Goal: Information Seeking & Learning: Learn about a topic

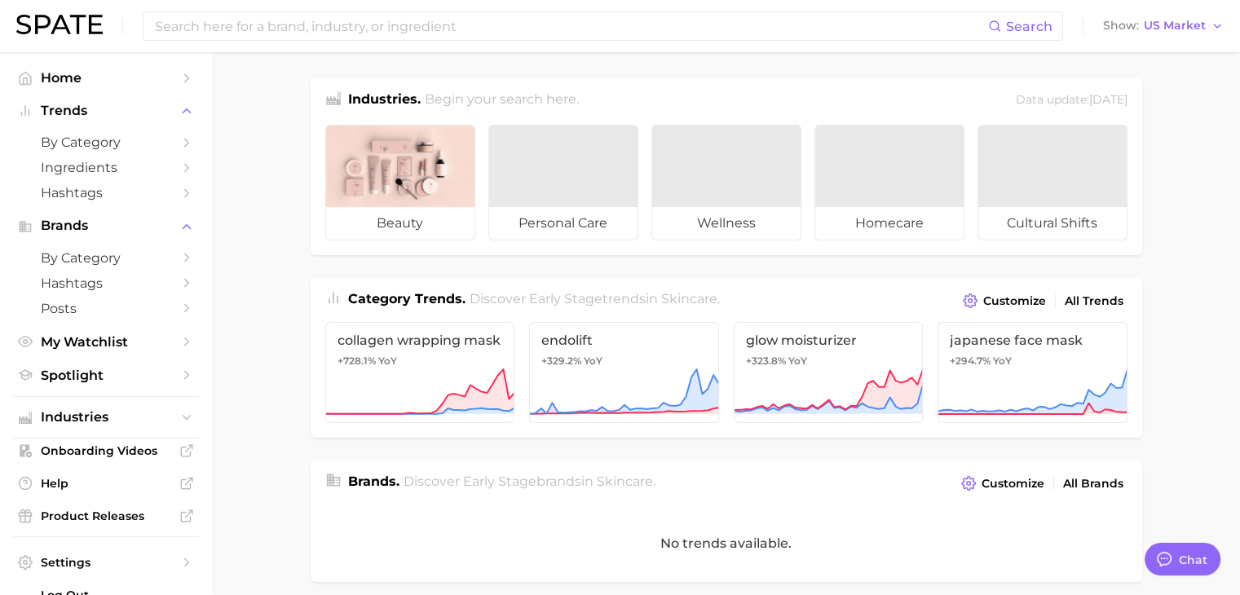
type textarea "x"
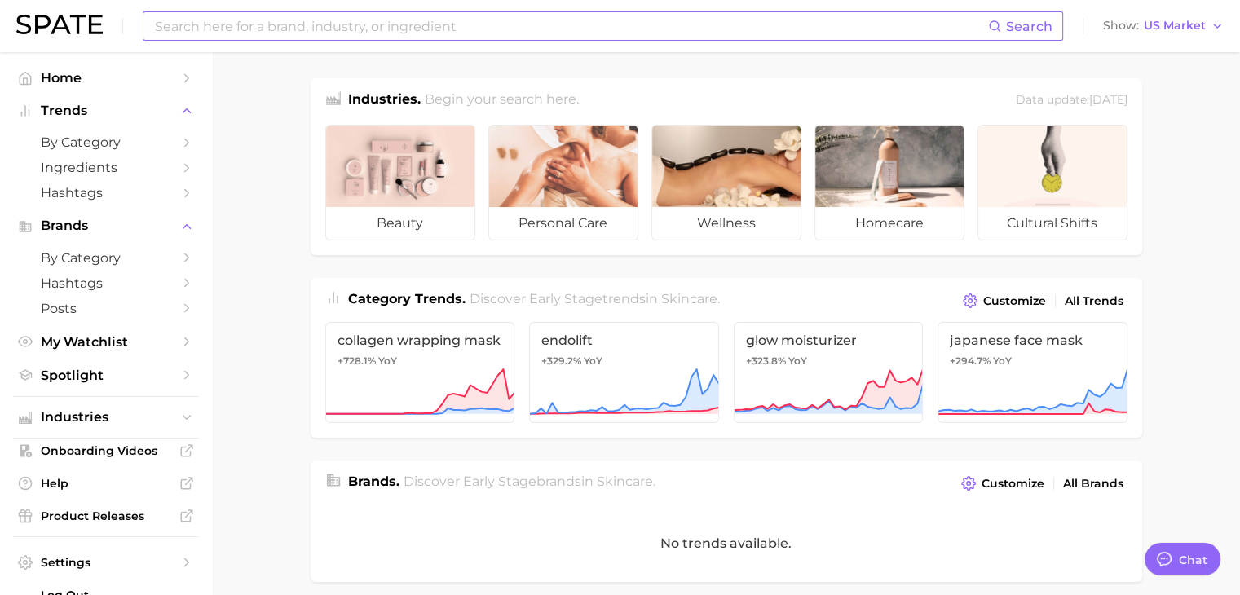
click at [430, 25] on input at bounding box center [570, 26] width 835 height 28
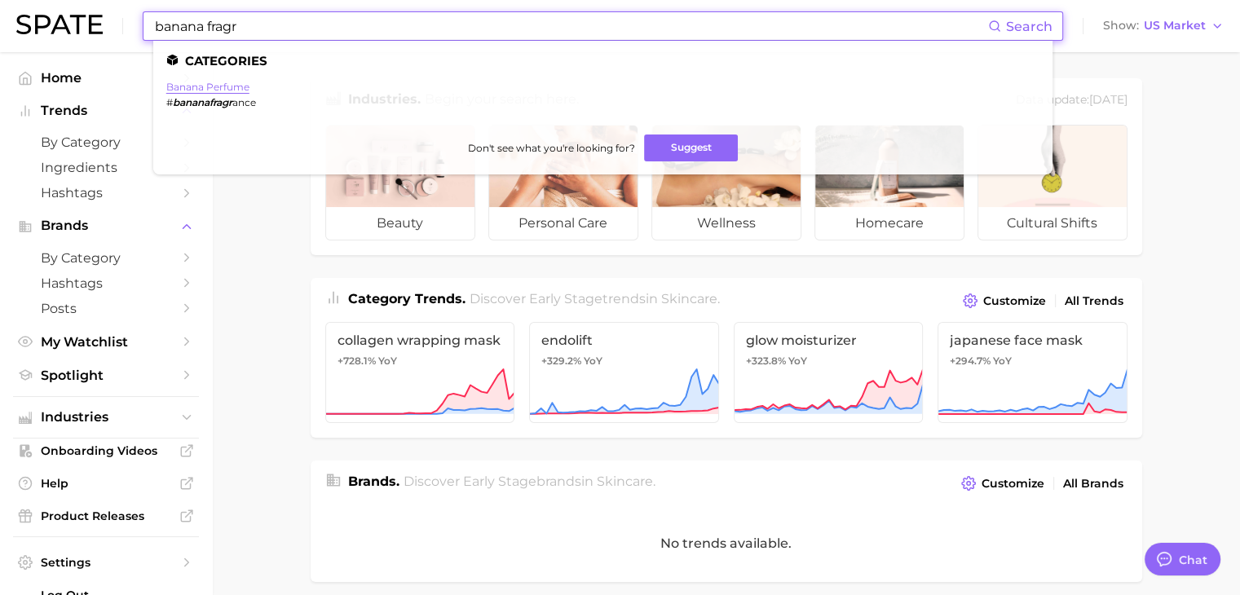
type input "banana fragr"
click at [214, 92] on link "banana perfume" at bounding box center [207, 87] width 83 height 12
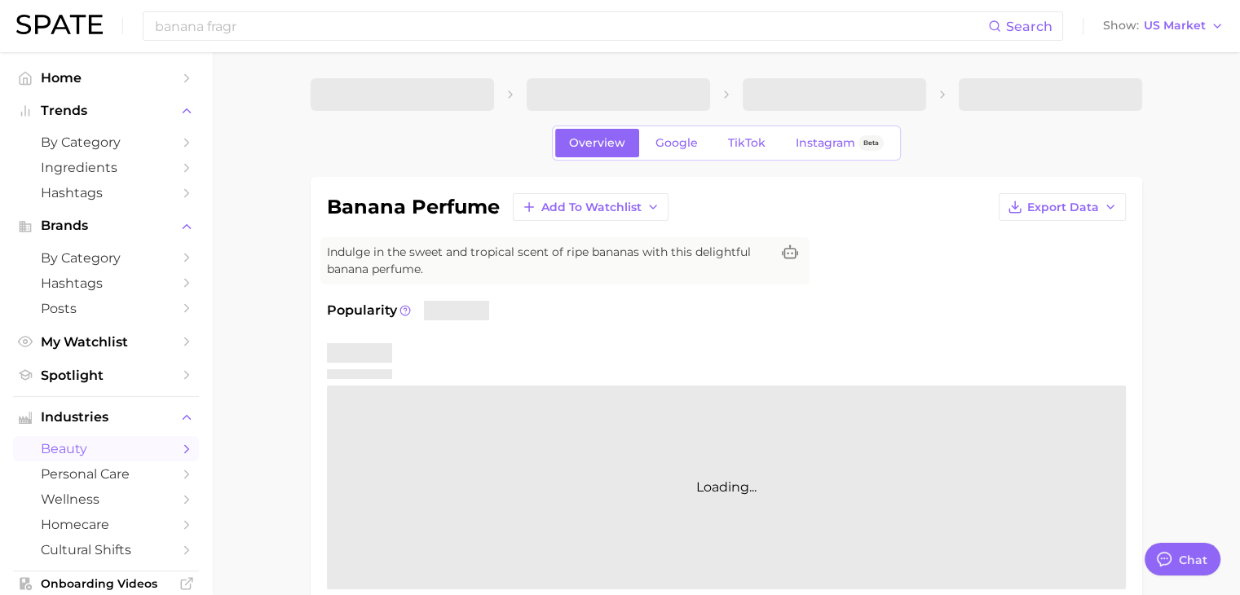
type textarea "x"
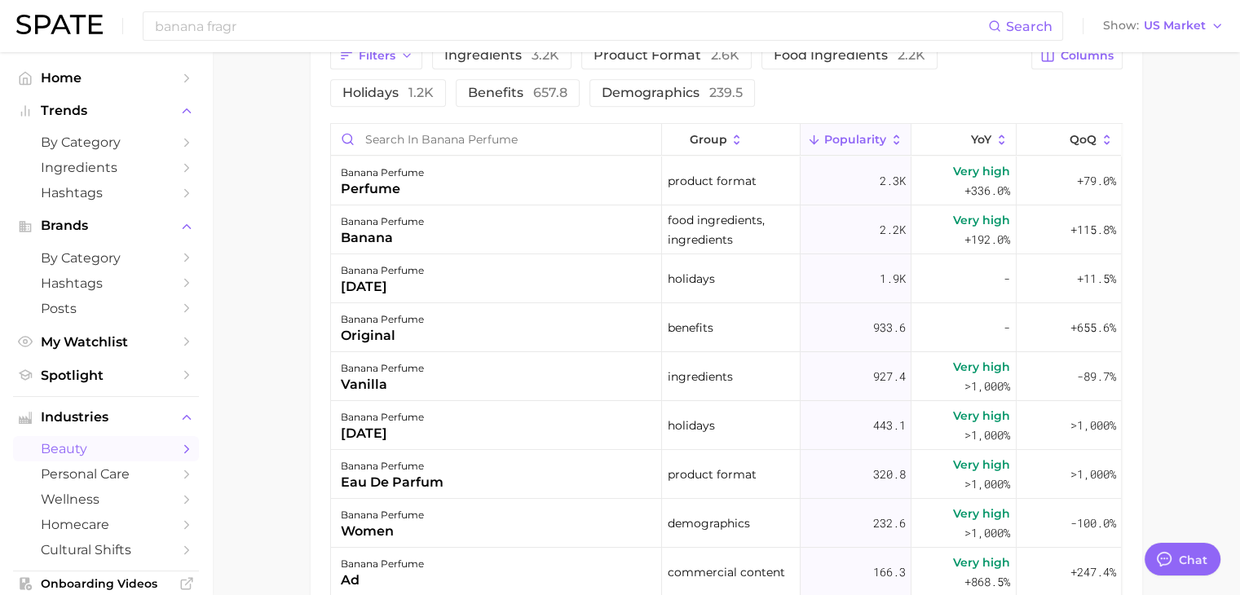
scroll to position [897, 0]
click at [505, 145] on input "Search in banana perfume" at bounding box center [496, 137] width 330 height 31
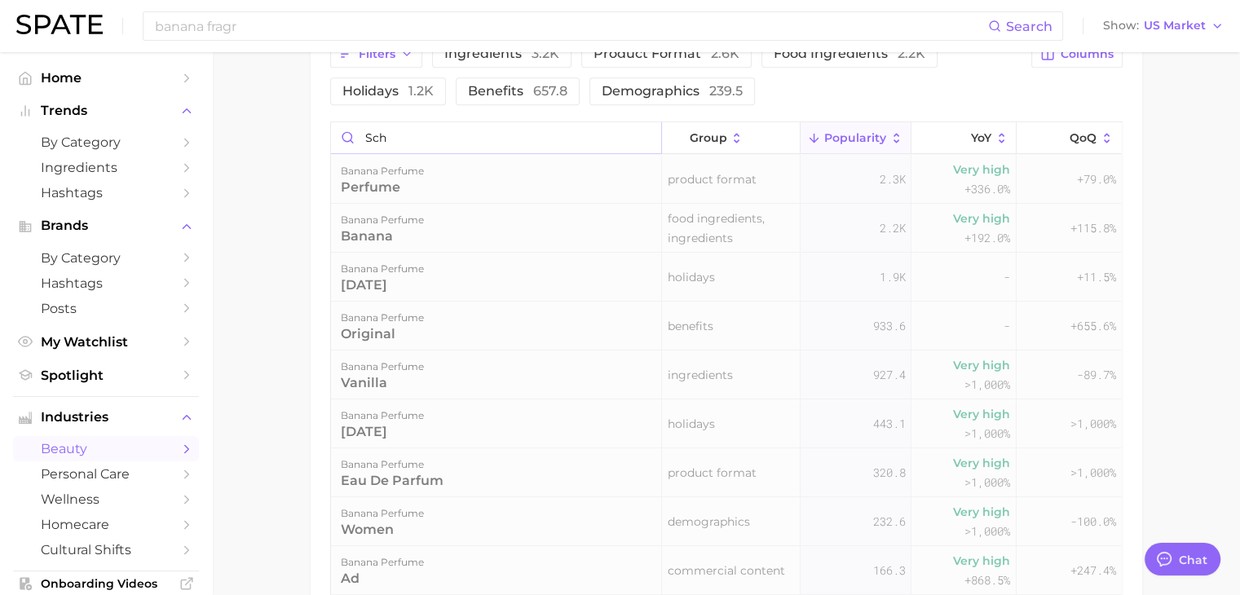
scroll to position [786, 0]
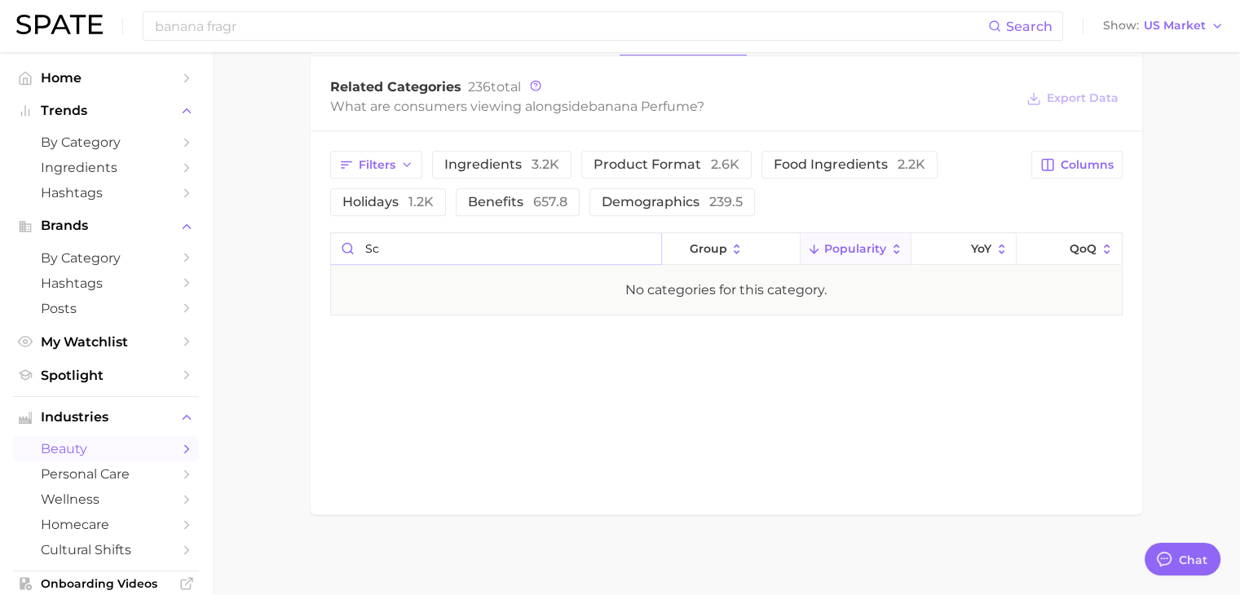
type input "s"
type input "g"
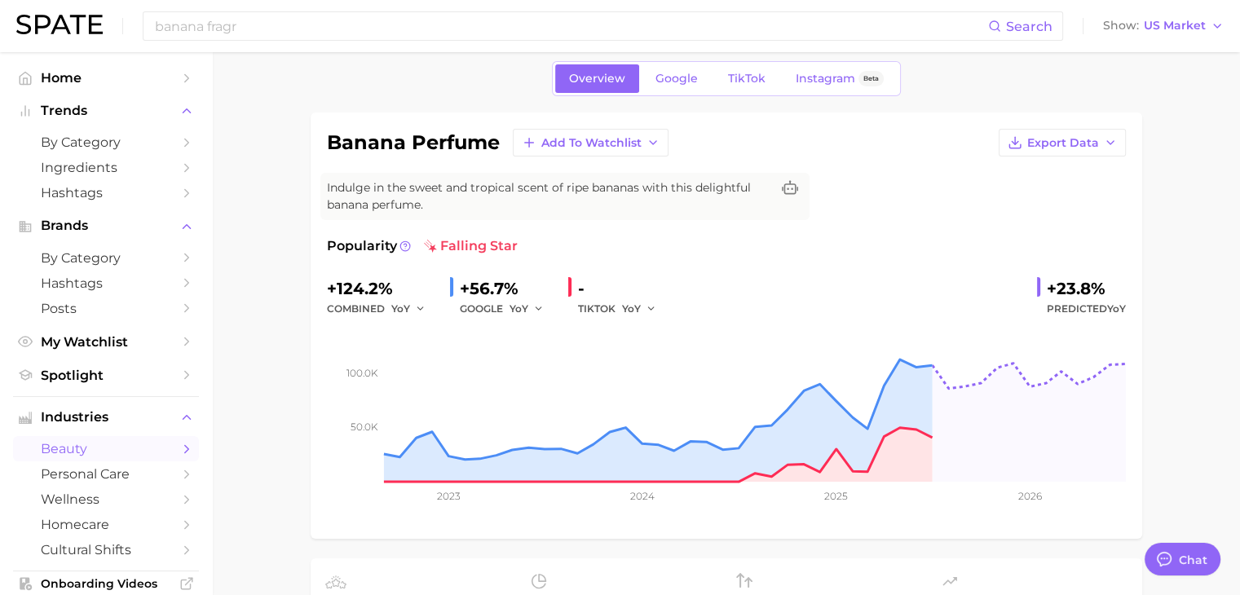
scroll to position [0, 0]
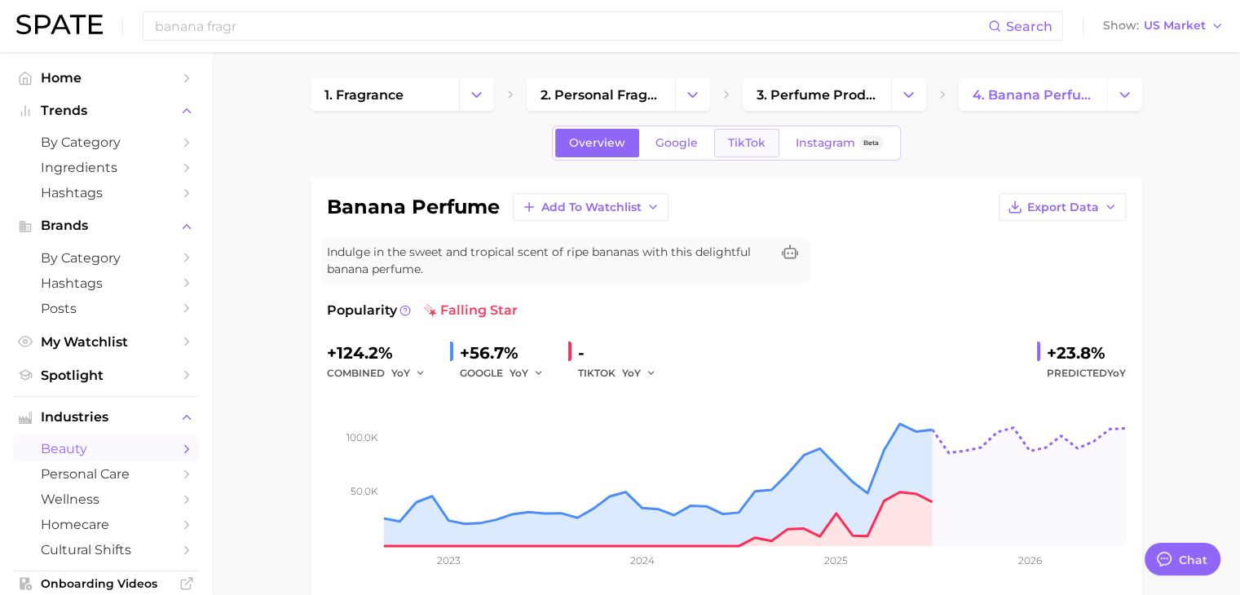
click at [757, 143] on span "TikTok" at bounding box center [746, 143] width 37 height 14
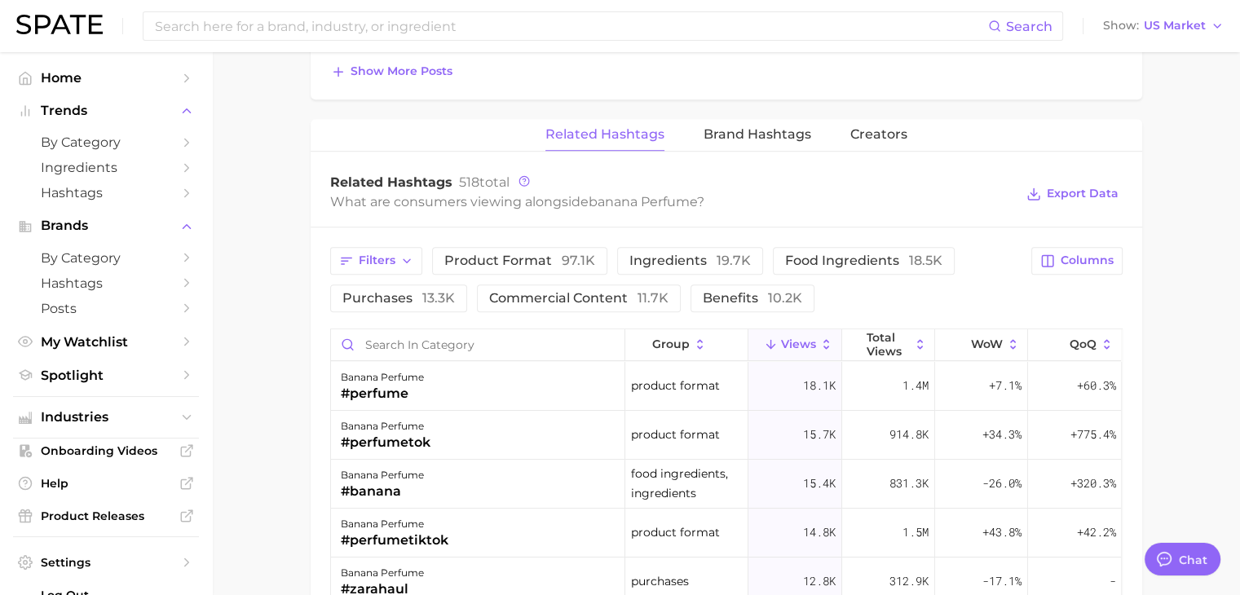
scroll to position [1223, 0]
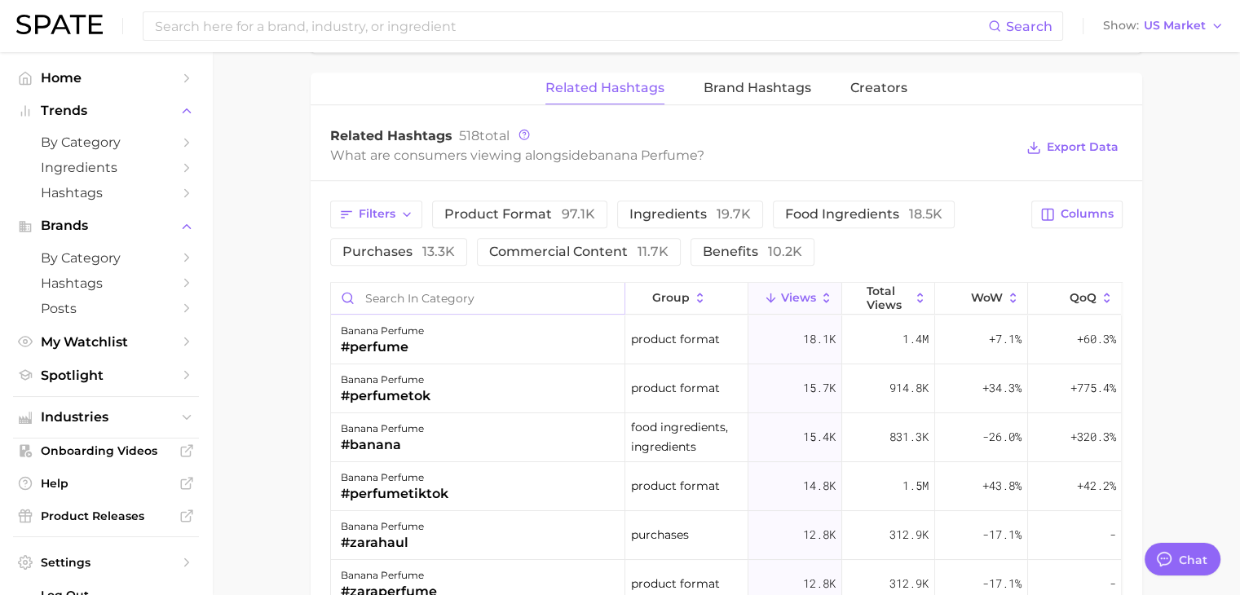
click at [526, 288] on input "Search in category" at bounding box center [477, 298] width 293 height 31
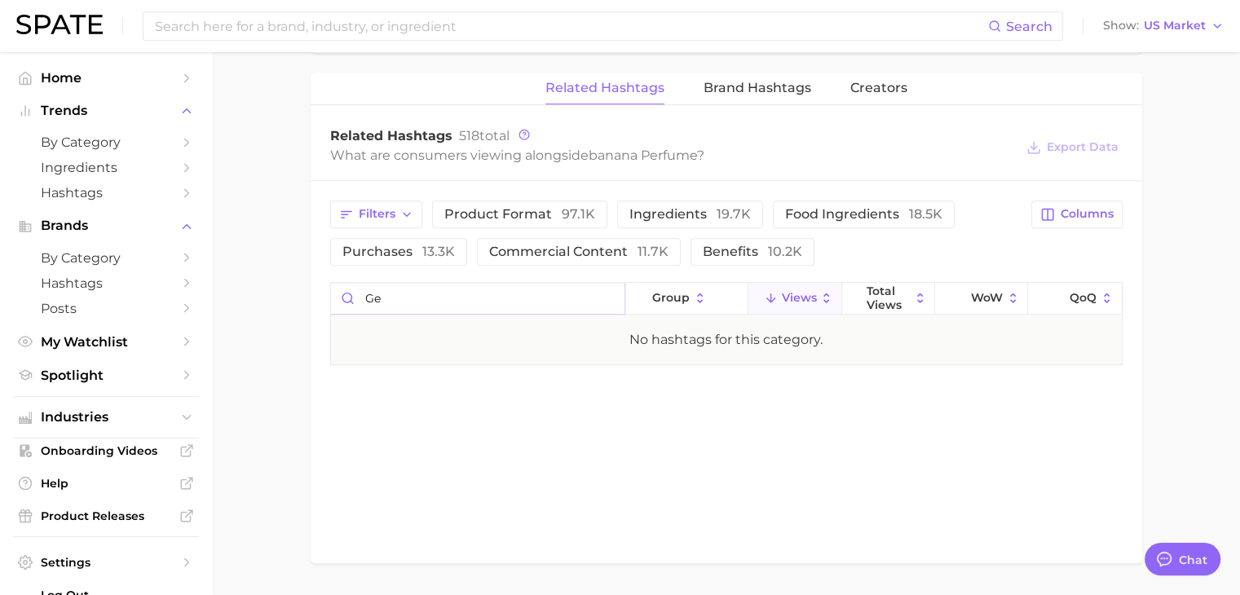
type input "g"
type input "s"
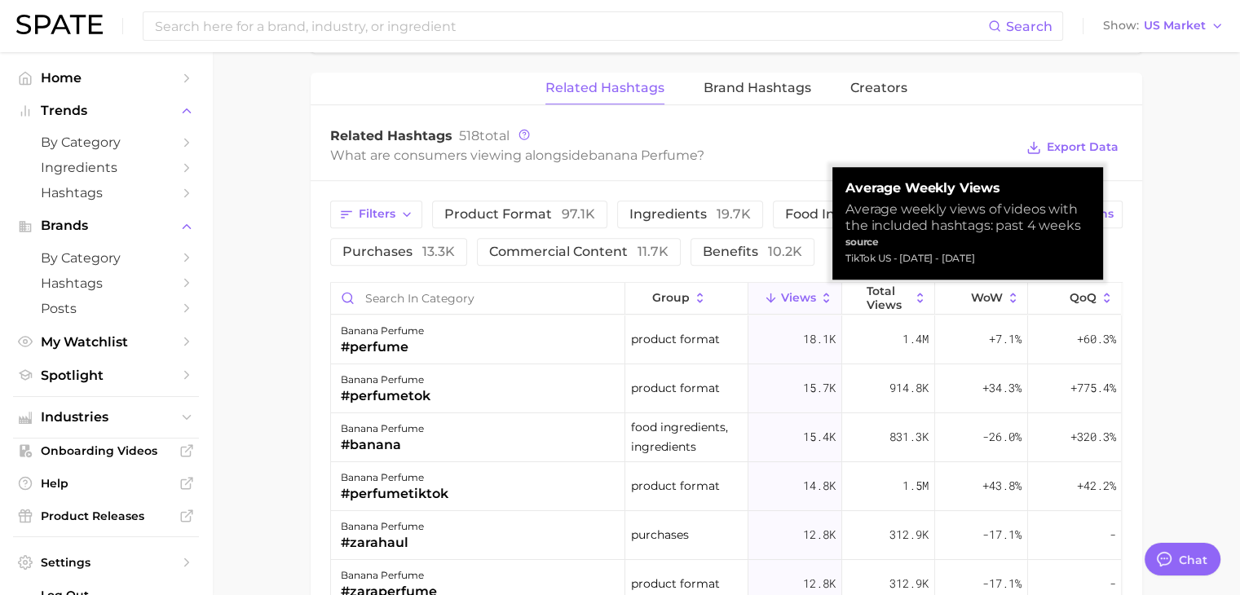
click at [786, 300] on span "Views" at bounding box center [798, 297] width 35 height 13
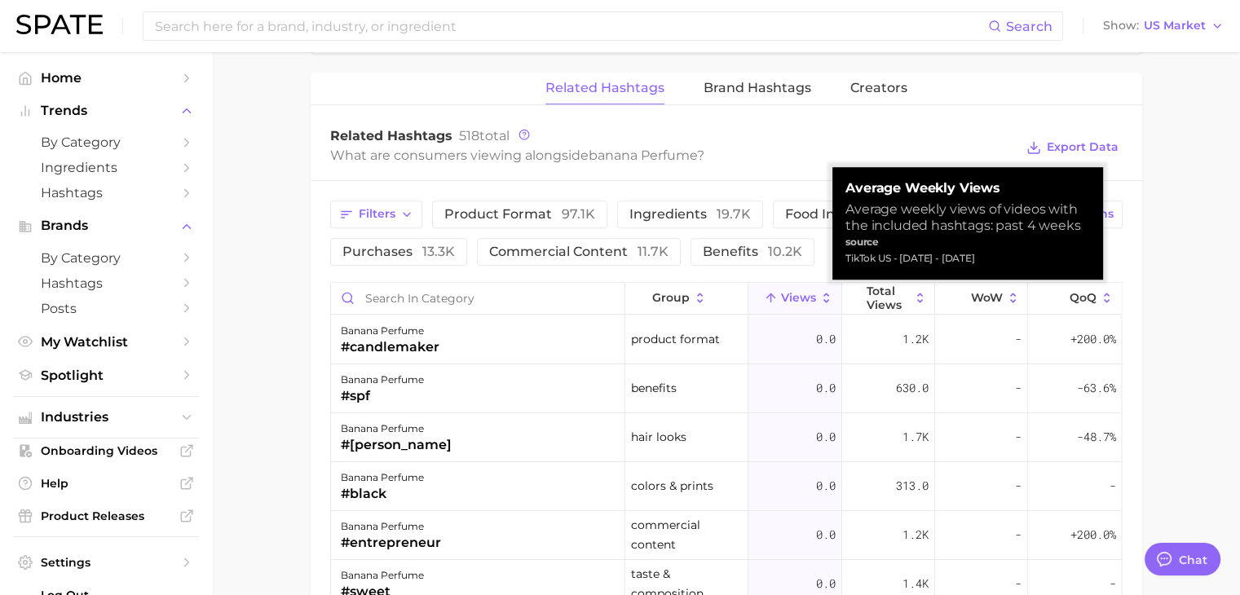
click at [786, 300] on span "Views" at bounding box center [798, 297] width 35 height 13
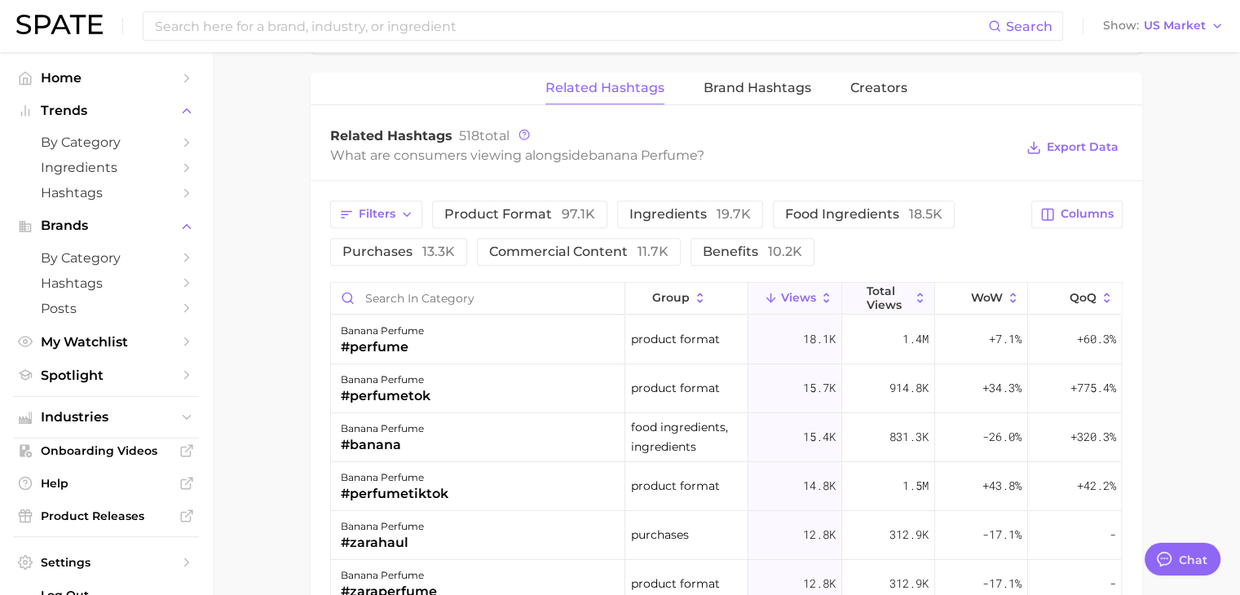
click at [866, 299] on span "Total Views" at bounding box center [887, 297] width 43 height 26
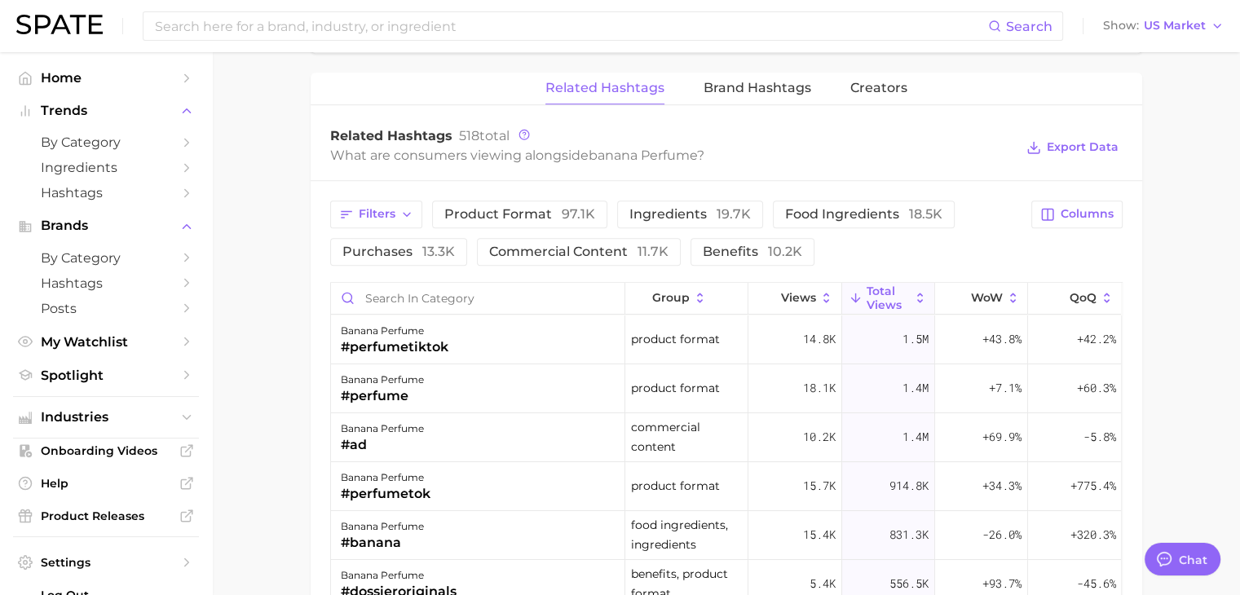
scroll to position [815, 0]
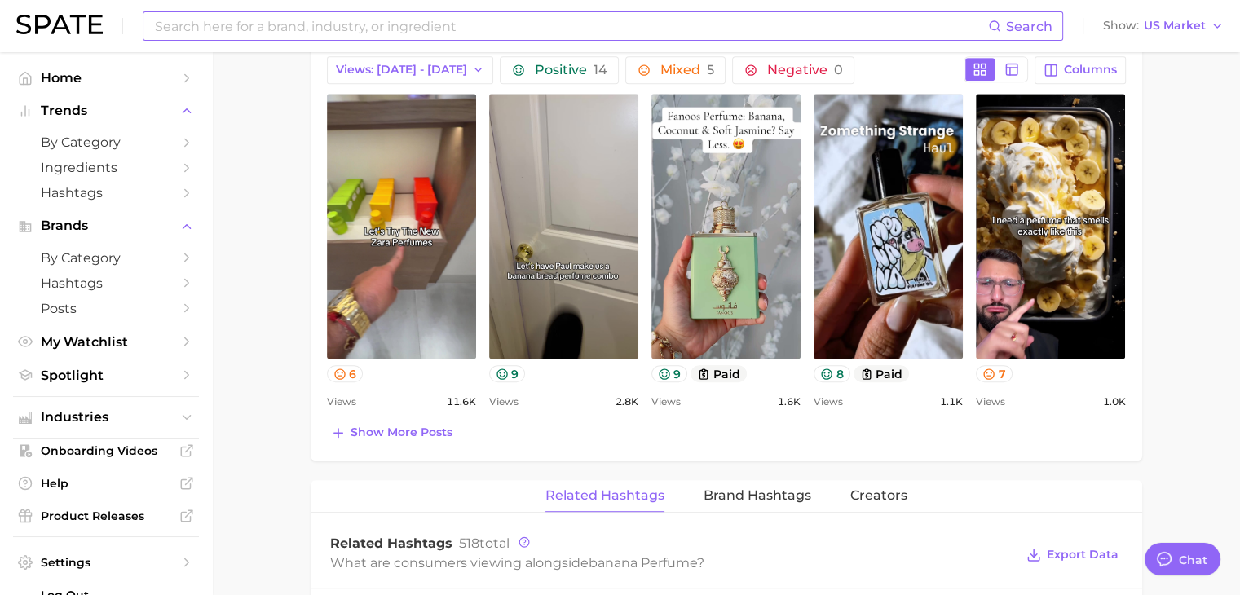
click at [482, 40] on div "Search" at bounding box center [603, 25] width 920 height 29
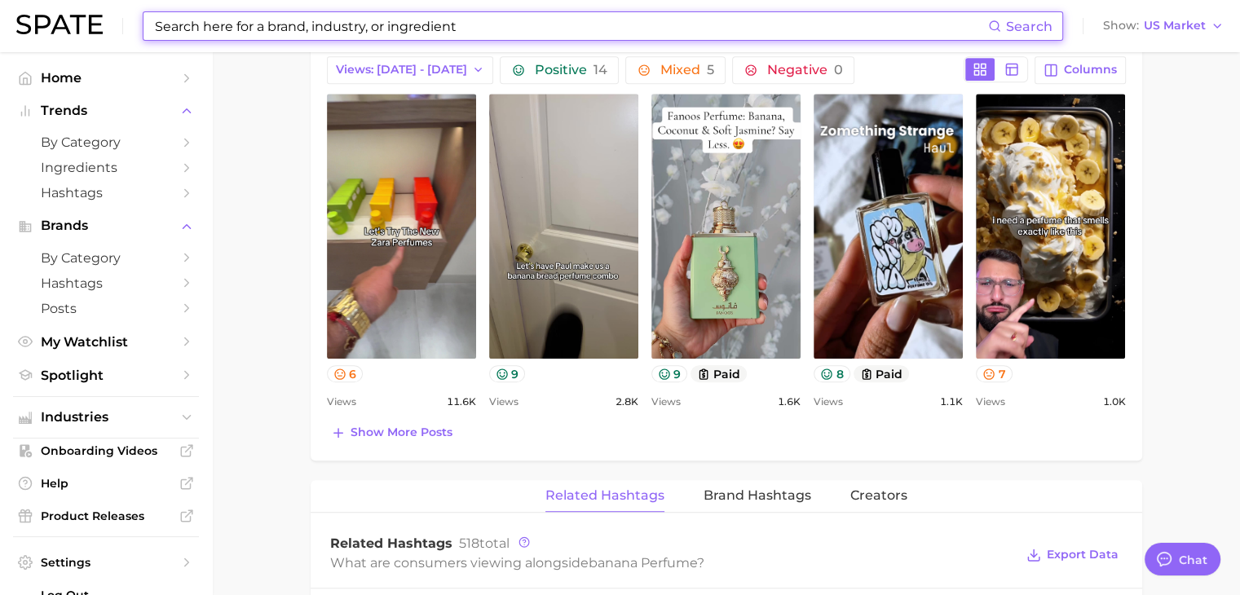
click at [348, 36] on input at bounding box center [570, 26] width 835 height 28
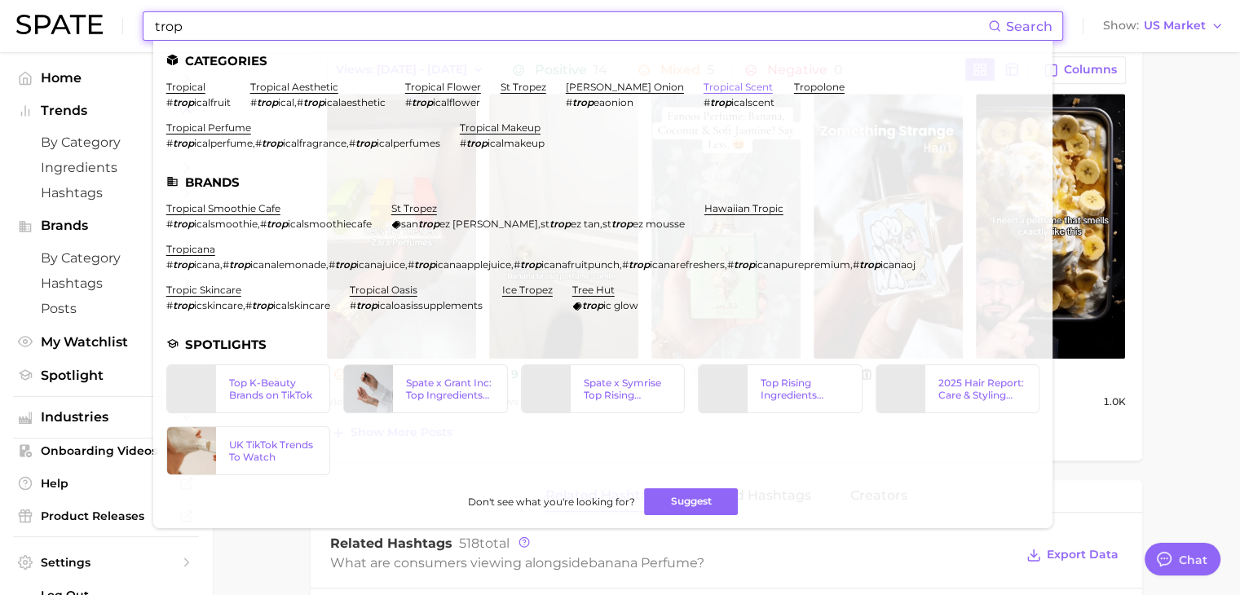
type input "trop"
click at [703, 87] on link "tropical scent" at bounding box center [737, 87] width 69 height 12
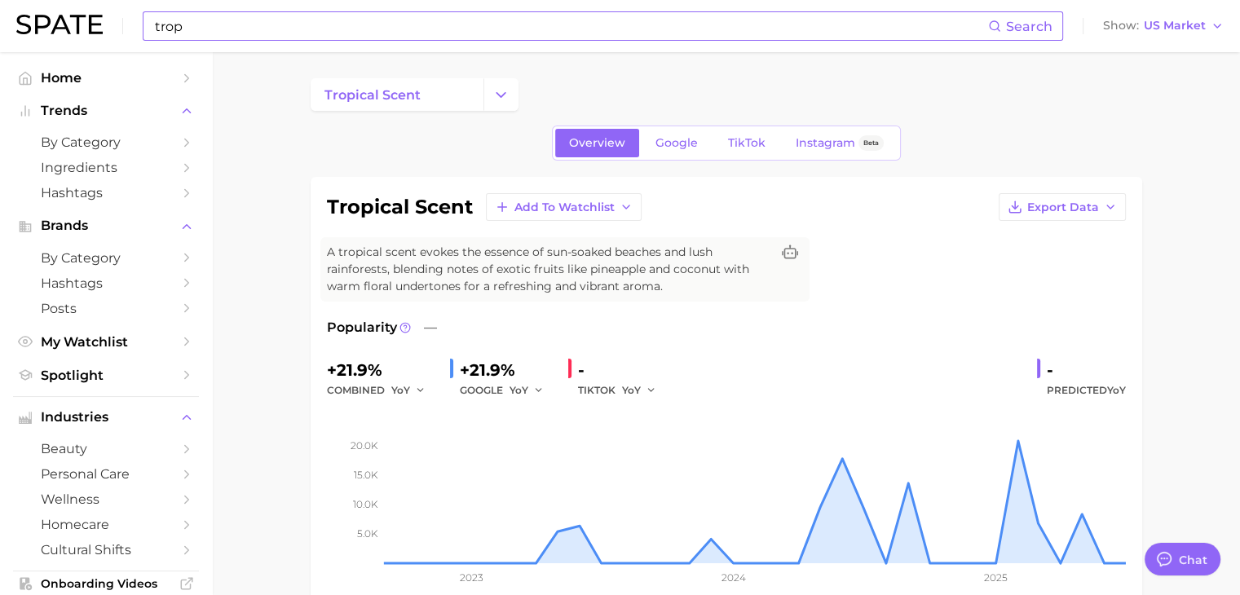
click at [291, 24] on input "trop" at bounding box center [570, 26] width 835 height 28
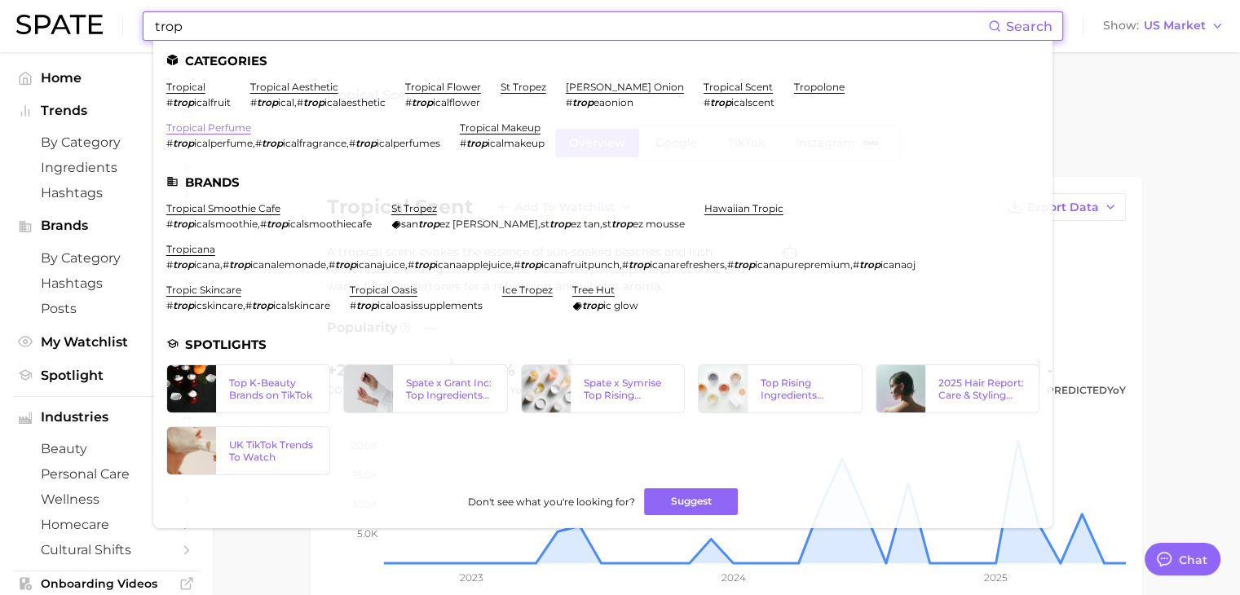
click at [216, 134] on link "tropical perfume" at bounding box center [208, 127] width 85 height 12
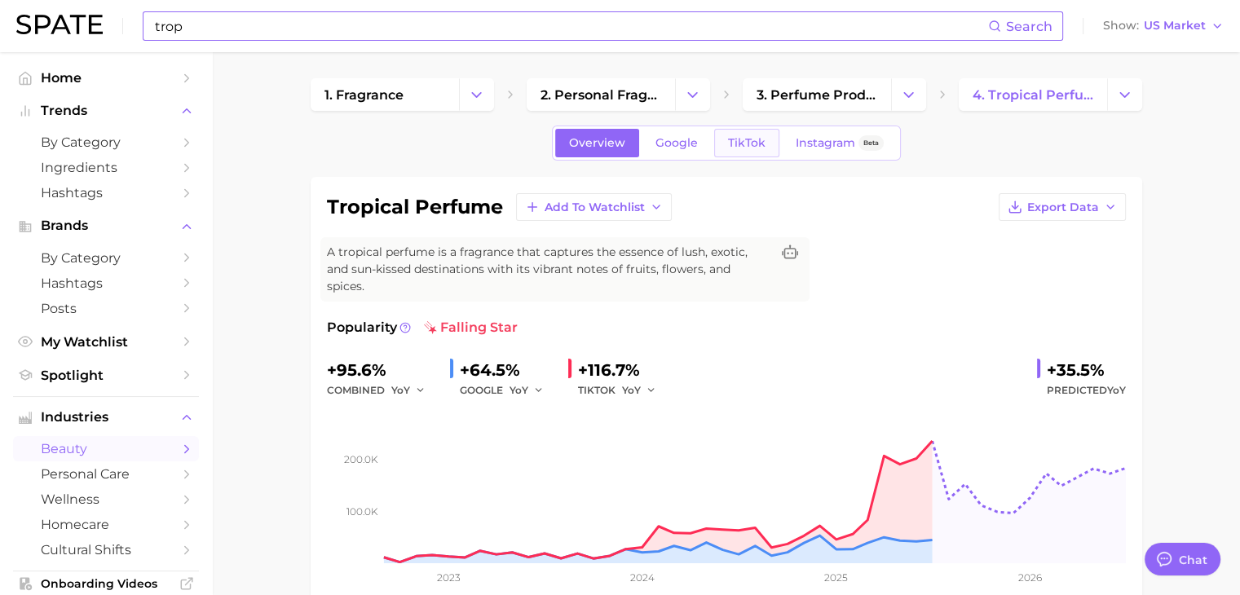
click at [743, 155] on link "TikTok" at bounding box center [746, 143] width 65 height 29
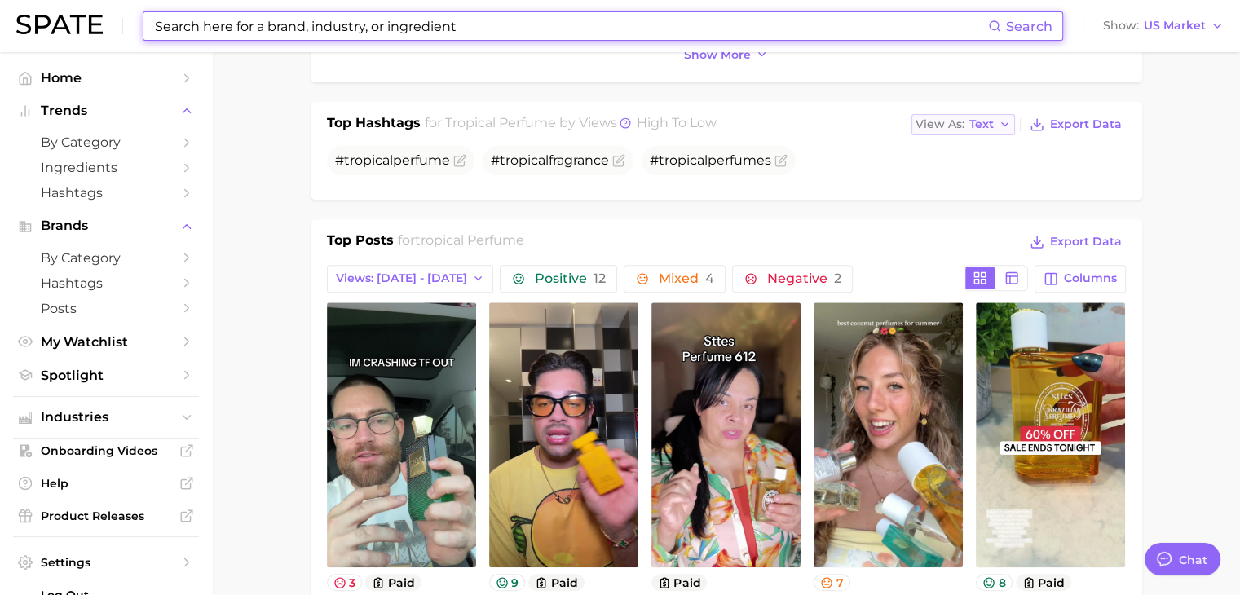
scroll to position [652, 0]
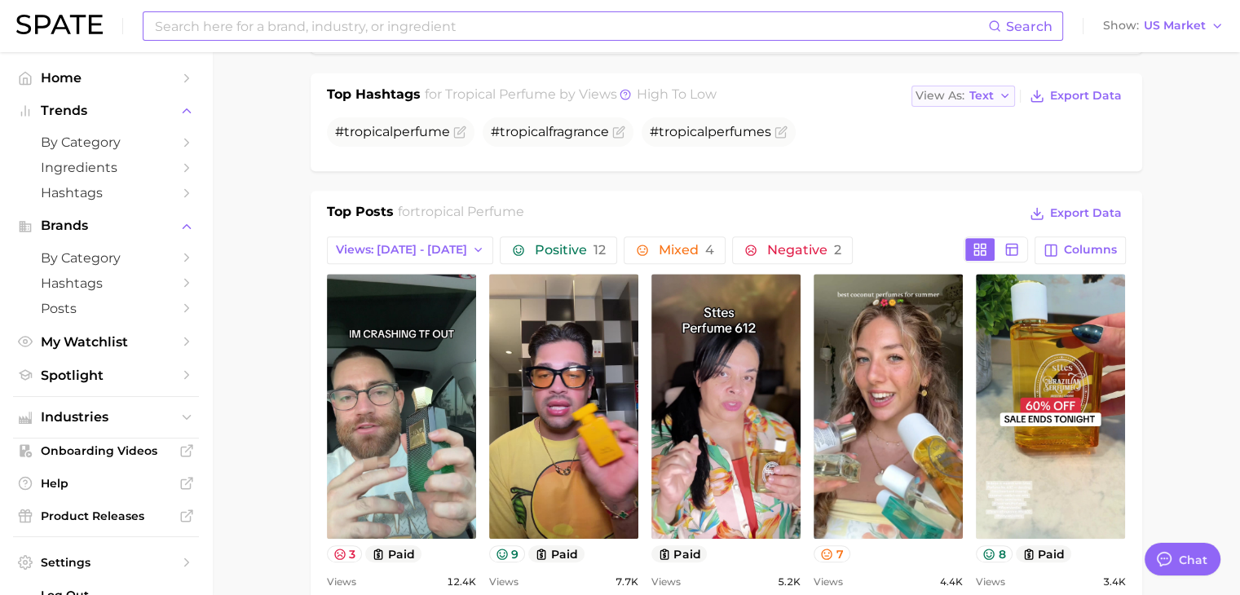
click at [987, 91] on span "Text" at bounding box center [981, 95] width 24 height 9
click at [955, 145] on span "Table" at bounding box center [955, 152] width 32 height 14
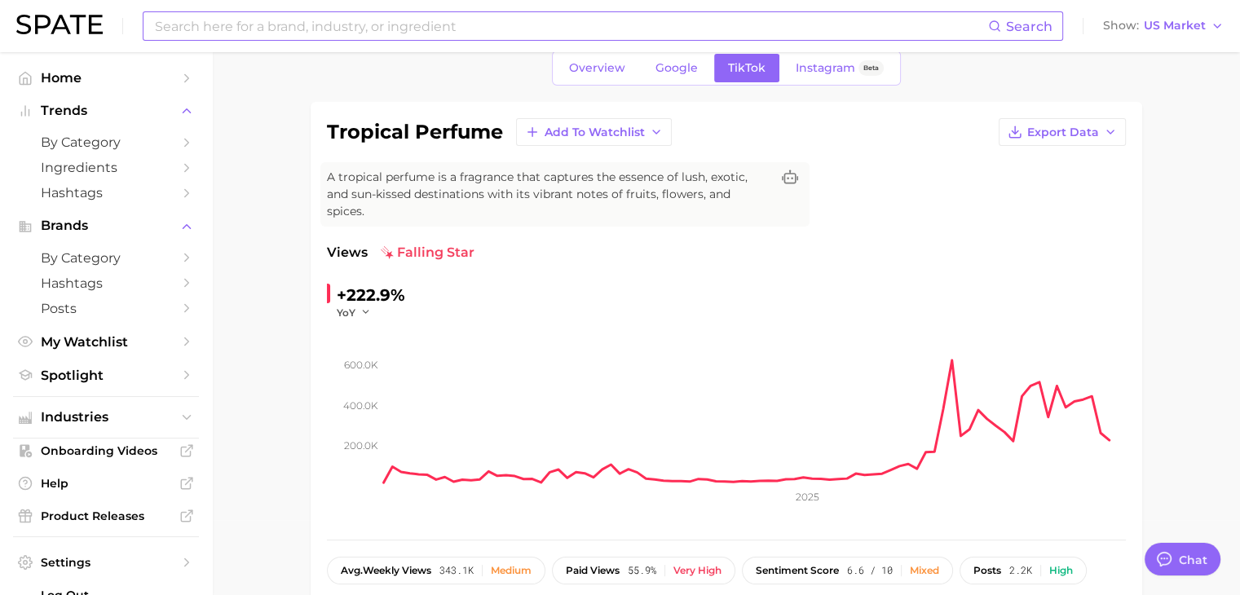
scroll to position [0, 0]
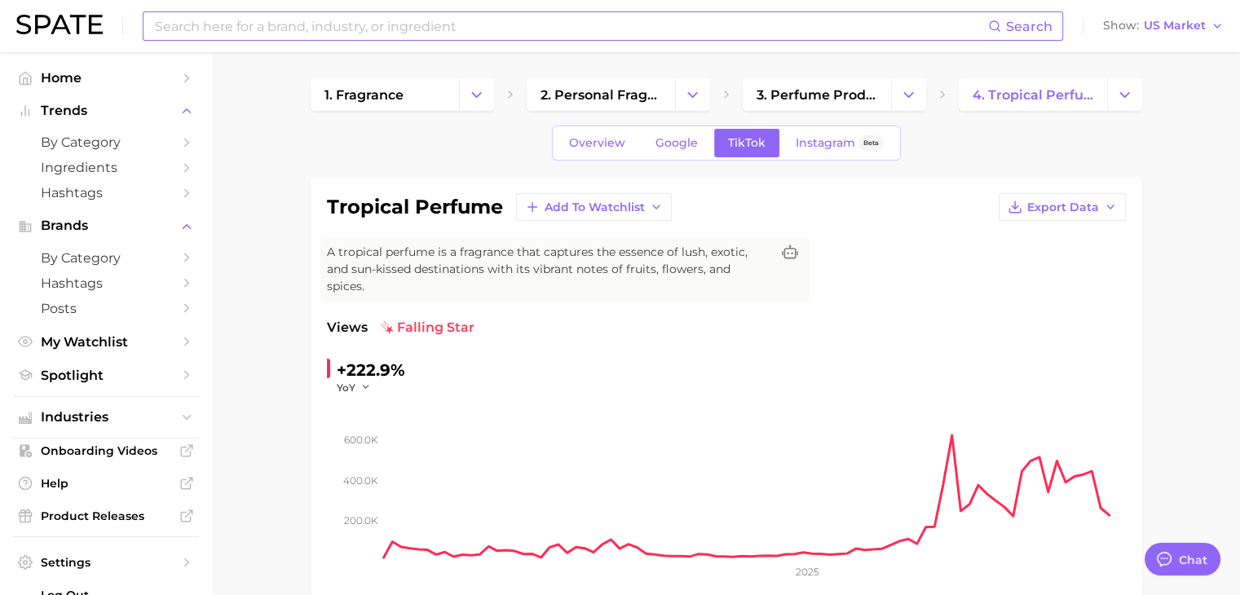
click at [463, 20] on input at bounding box center [570, 26] width 835 height 28
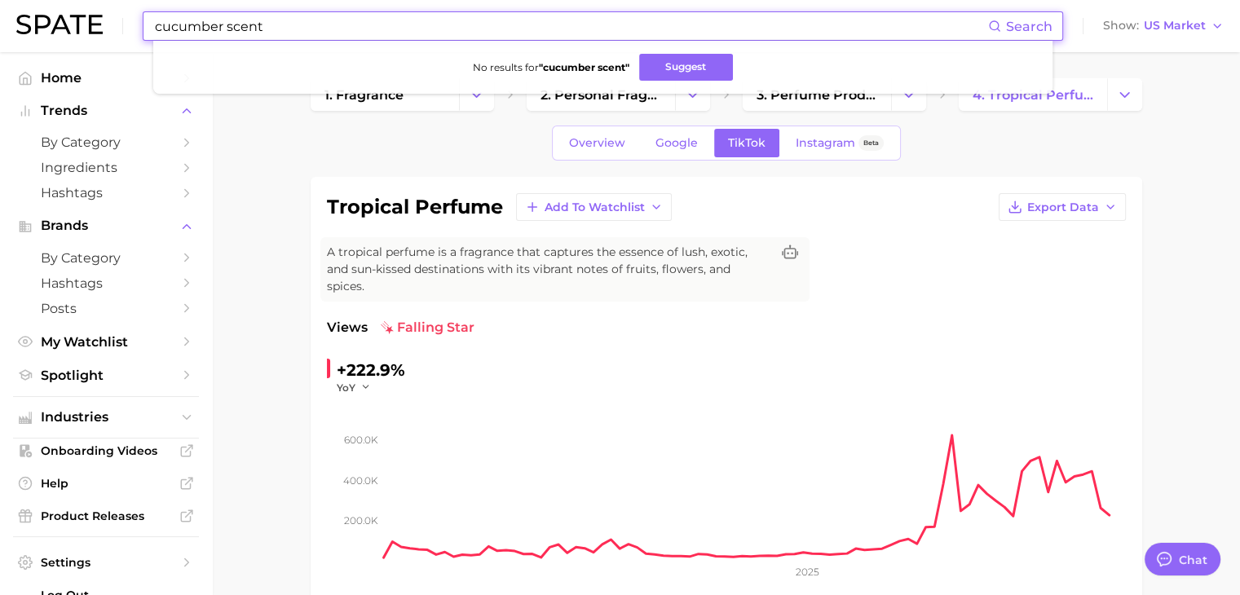
drag, startPoint x: 283, startPoint y: 29, endPoint x: 227, endPoint y: 30, distance: 56.2
click at [227, 30] on input "cucumber scent" at bounding box center [570, 26] width 835 height 28
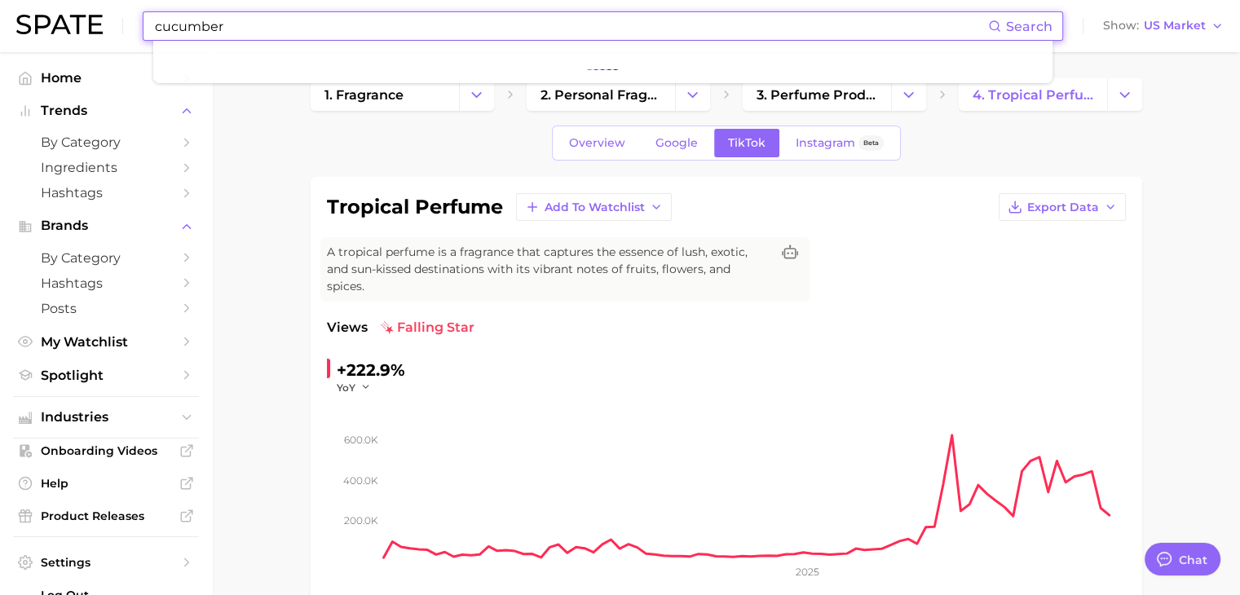
drag, startPoint x: 227, startPoint y: 30, endPoint x: 156, endPoint y: 22, distance: 71.4
click at [156, 22] on input "cucumber" at bounding box center [570, 26] width 835 height 28
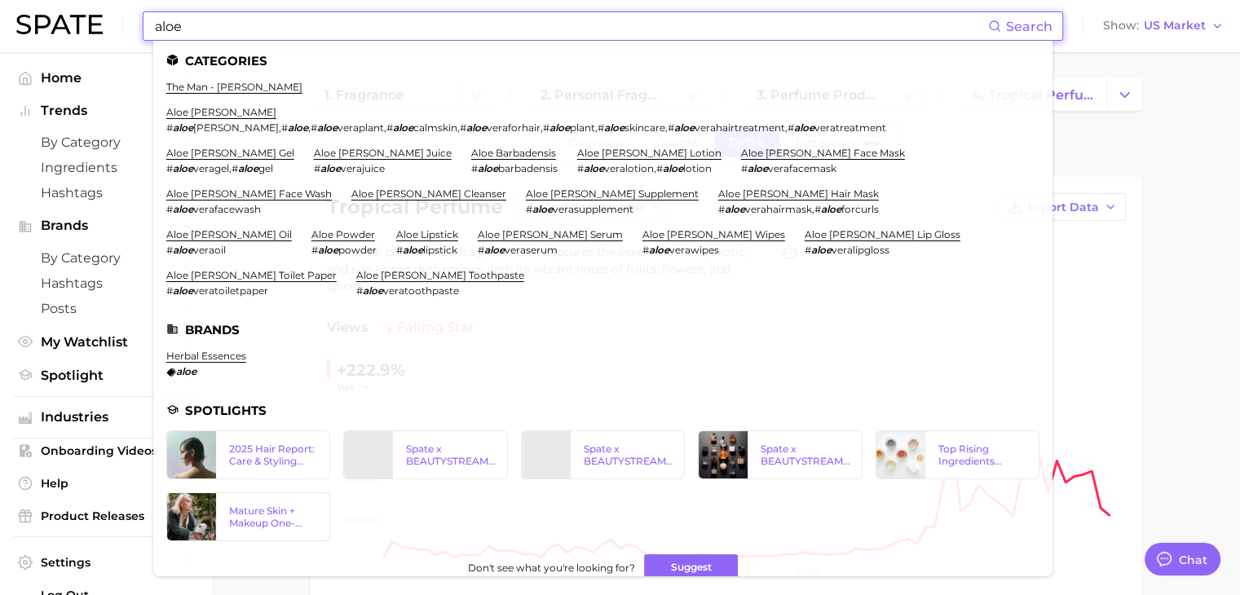
drag, startPoint x: 196, startPoint y: 30, endPoint x: 156, endPoint y: 25, distance: 39.4
click at [156, 25] on input "aloe" at bounding box center [570, 26] width 835 height 28
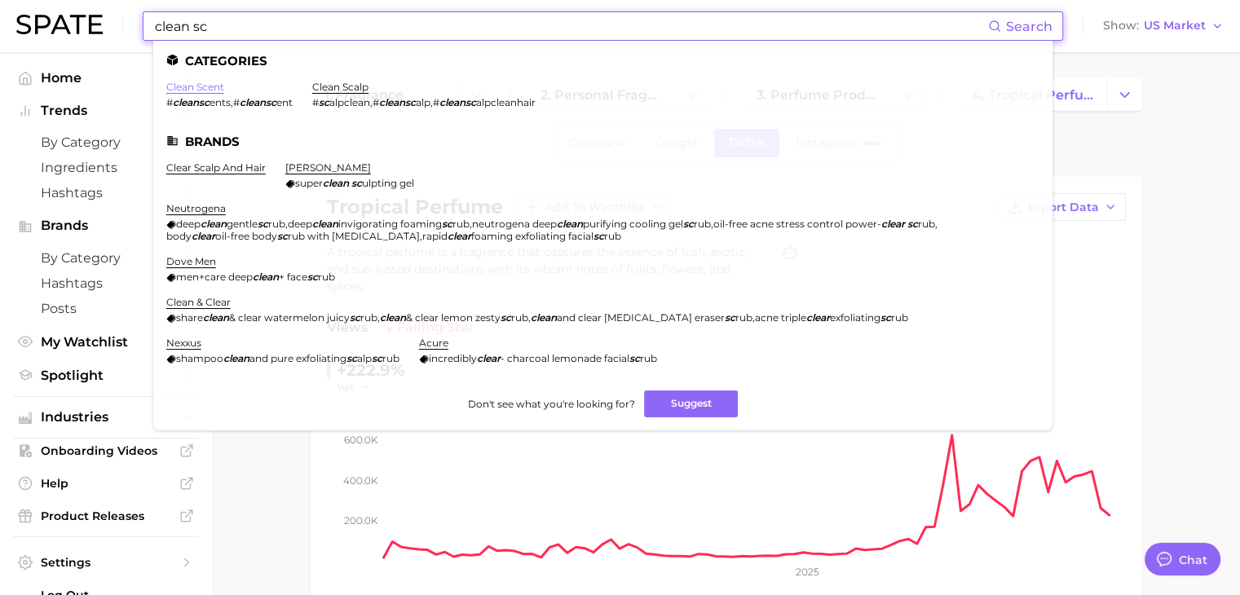
click at [198, 83] on link "clean scent" at bounding box center [195, 87] width 58 height 12
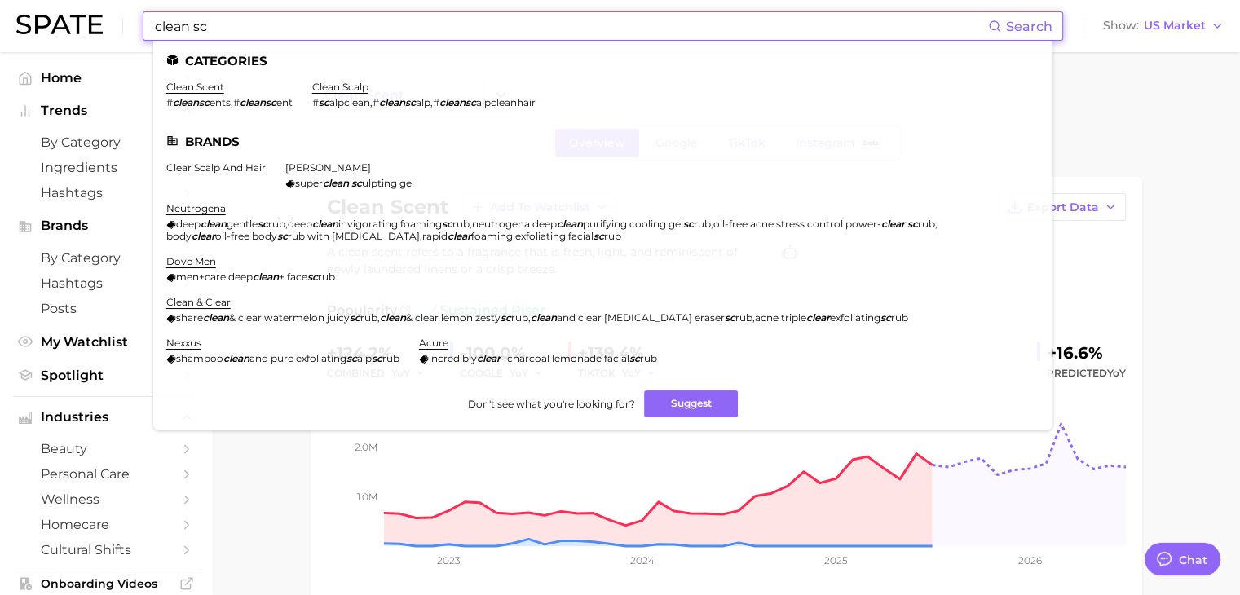
drag, startPoint x: 514, startPoint y: 27, endPoint x: 118, endPoint y: 29, distance: 396.1
click at [118, 29] on div "clean sc Search Categories clean scent # cleansc ents , # cleansc ent clean sca…" at bounding box center [619, 26] width 1207 height 52
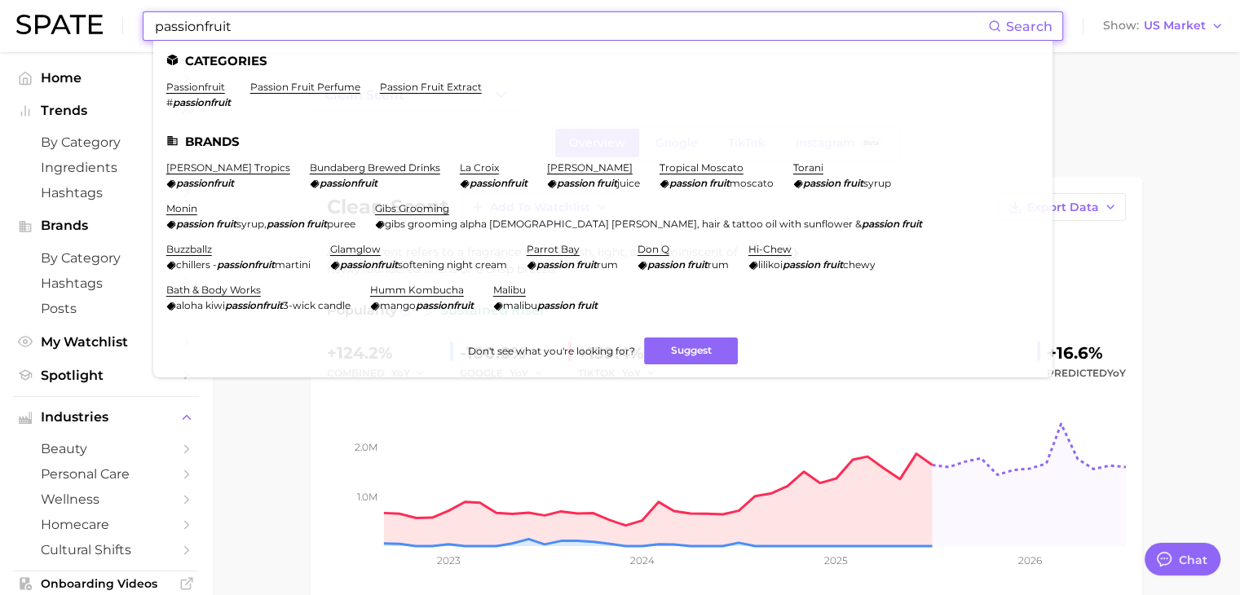
type input "passionfruit"
click at [322, 79] on ul "Categories passionfruit # passionfruit passion fruit perfume passion fruit extr…" at bounding box center [602, 209] width 899 height 337
click at [321, 90] on link "passion fruit perfume" at bounding box center [305, 87] width 110 height 12
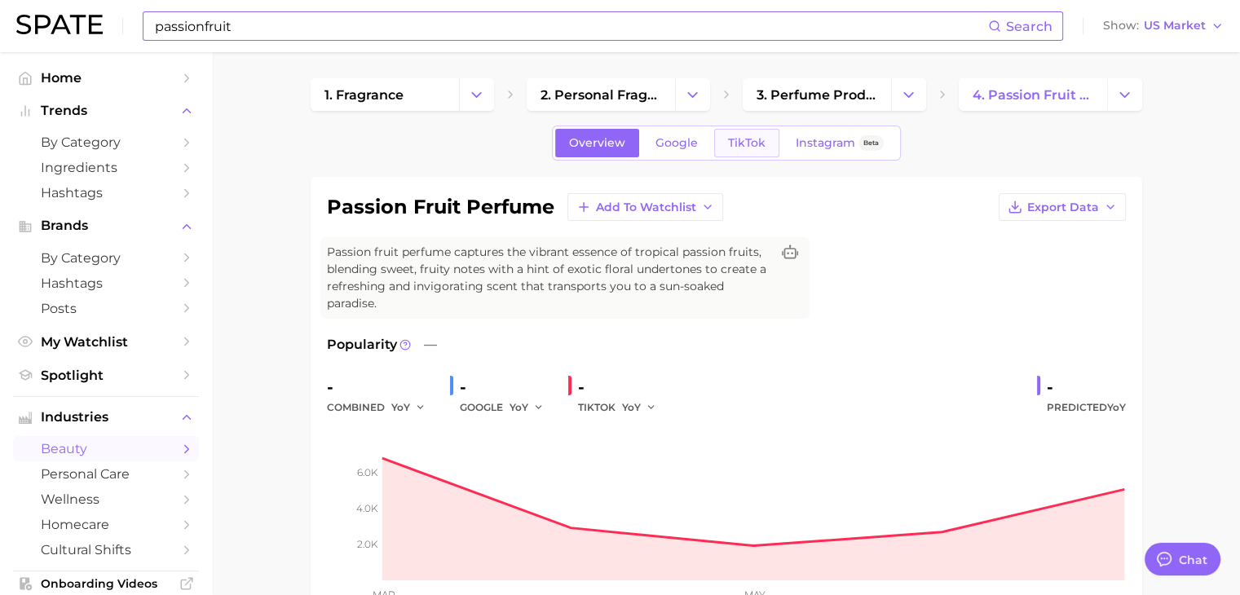
click at [752, 143] on span "TikTok" at bounding box center [746, 143] width 37 height 14
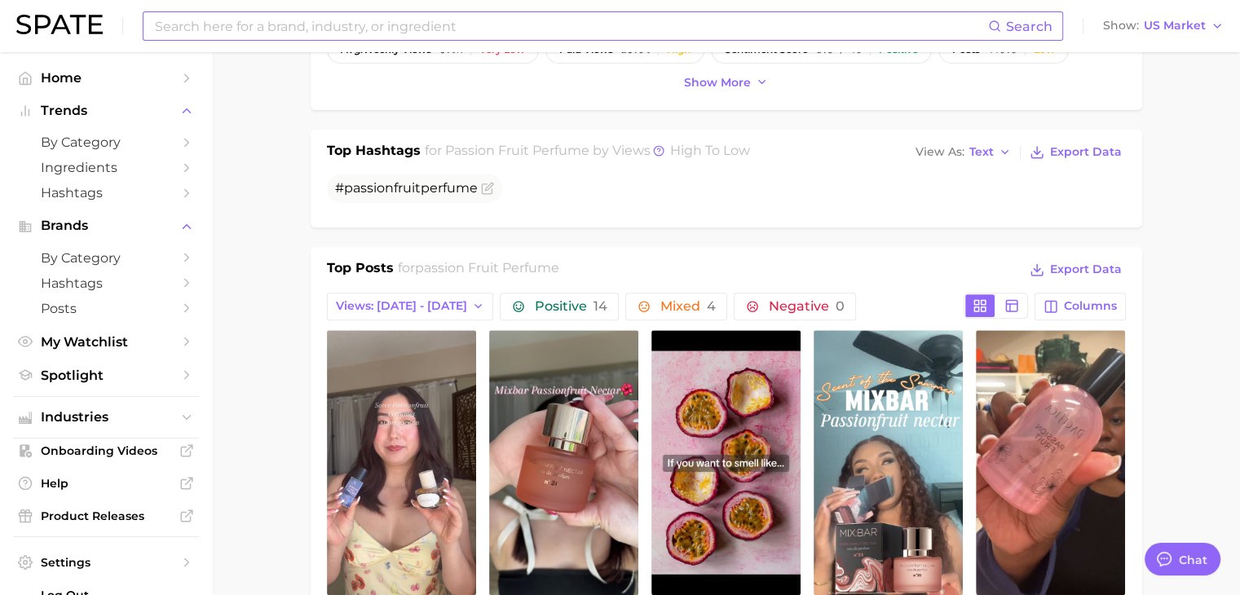
scroll to position [652, 0]
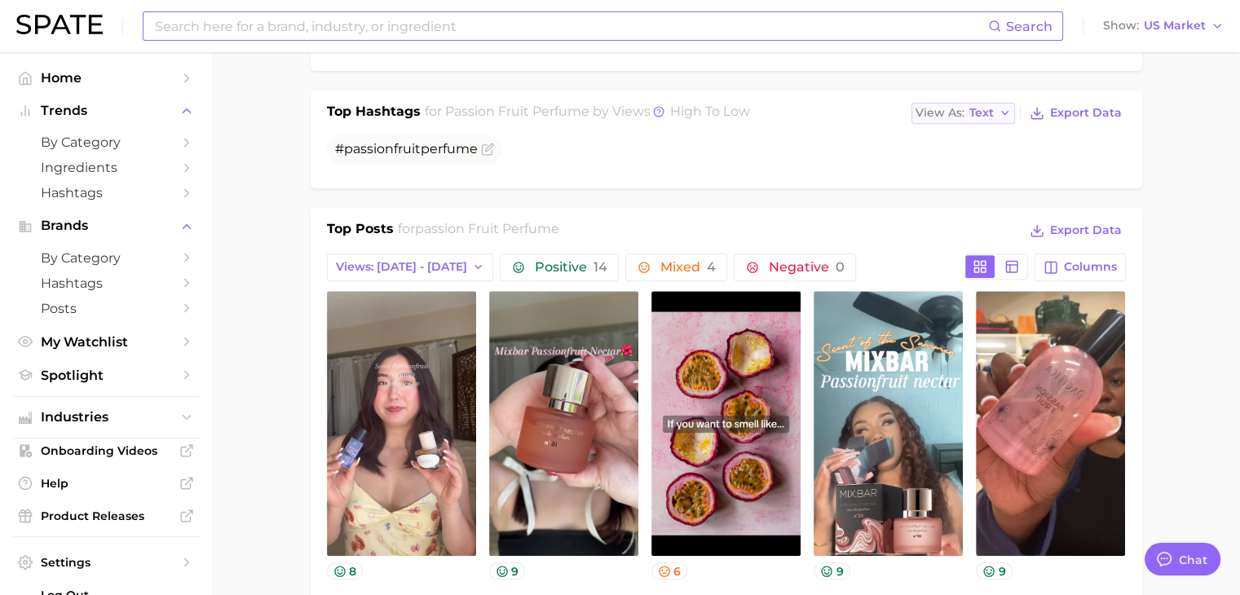
click at [958, 120] on button "View As Text" at bounding box center [963, 113] width 104 height 21
click at [942, 176] on button "Table" at bounding box center [1000, 169] width 179 height 29
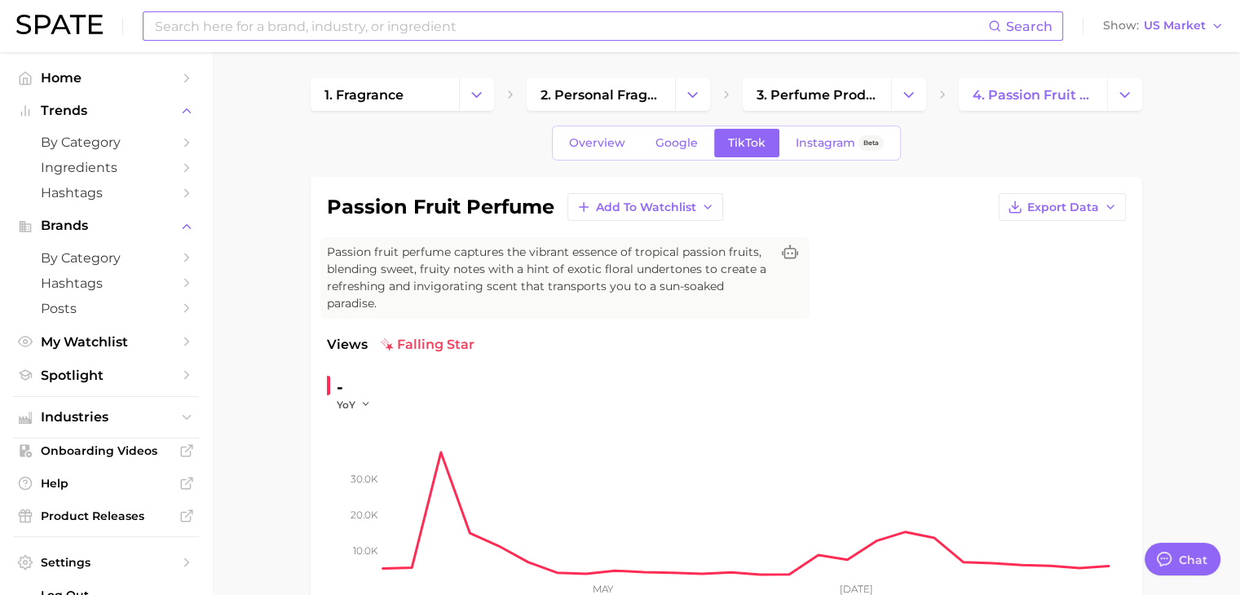
scroll to position [163, 0]
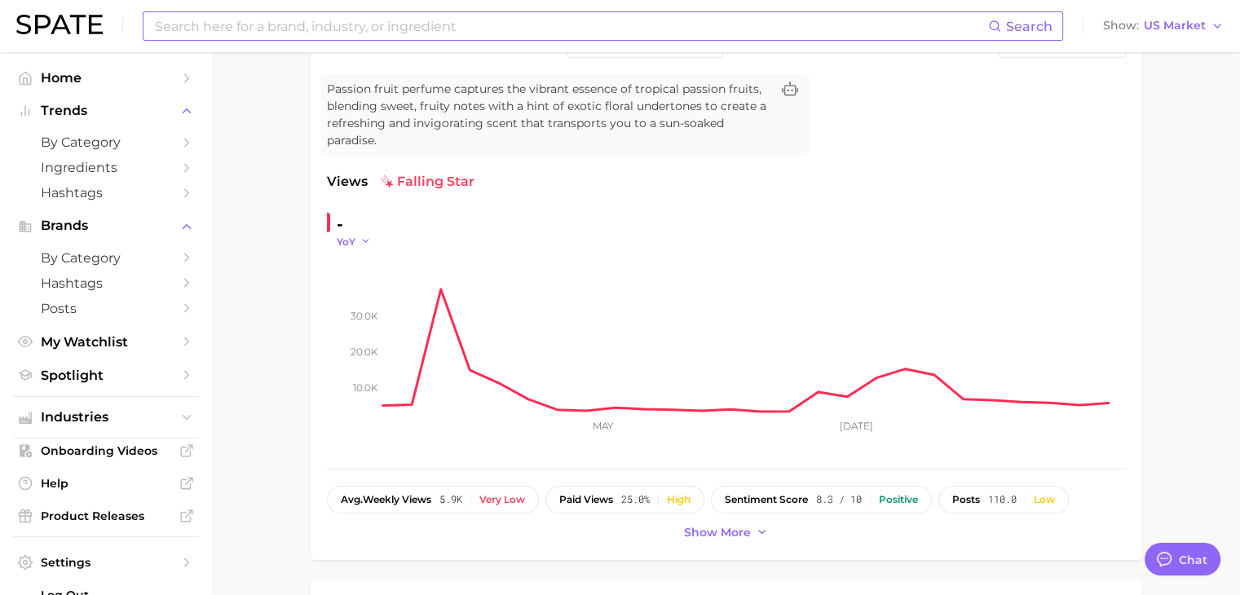
click at [365, 246] on button "YoY" at bounding box center [354, 242] width 35 height 14
click at [376, 311] on button "MoM" at bounding box center [426, 323] width 179 height 29
click at [371, 241] on polyline "button" at bounding box center [371, 241] width 6 height 2
click at [372, 295] on button "QoQ" at bounding box center [426, 294] width 179 height 29
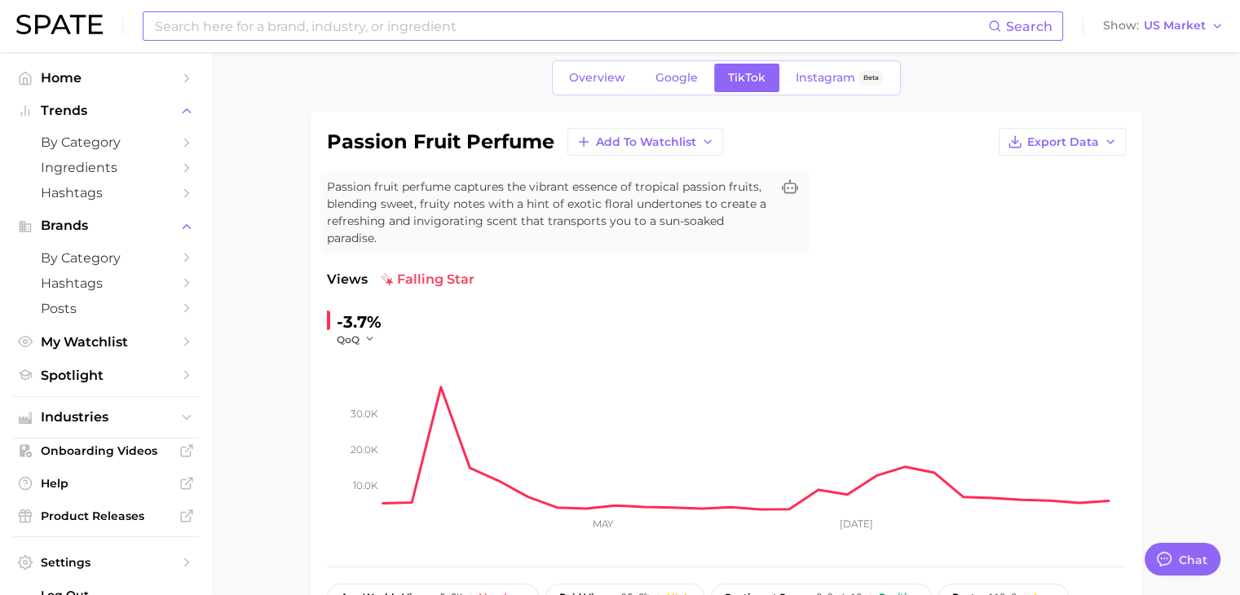
scroll to position [0, 0]
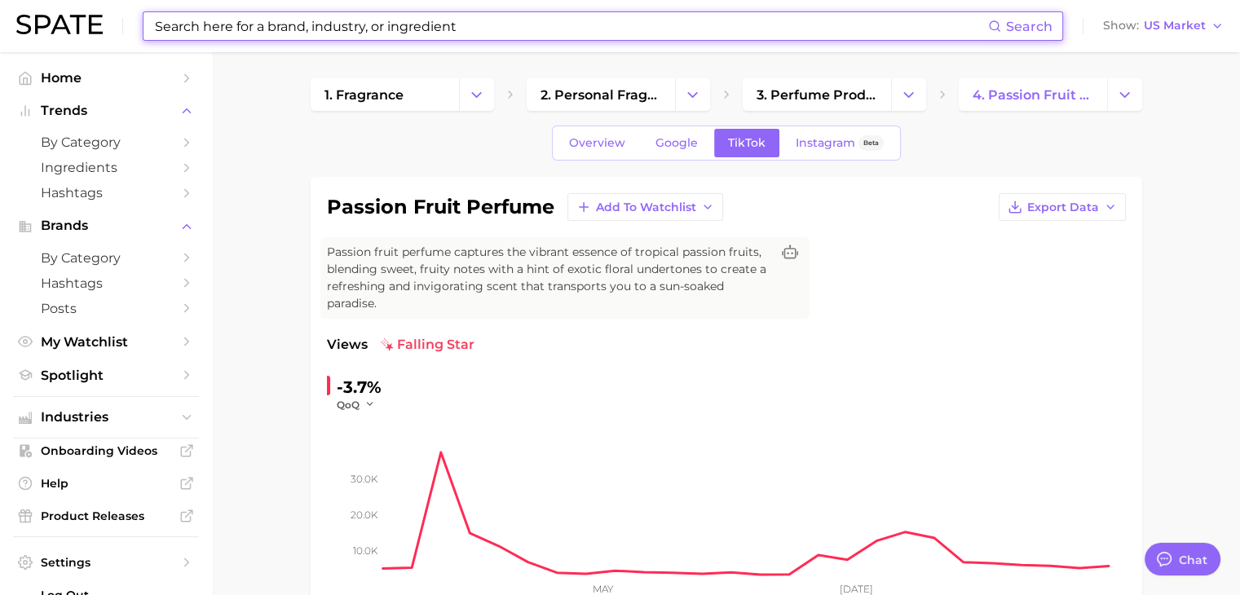
click at [469, 40] on input at bounding box center [570, 26] width 835 height 28
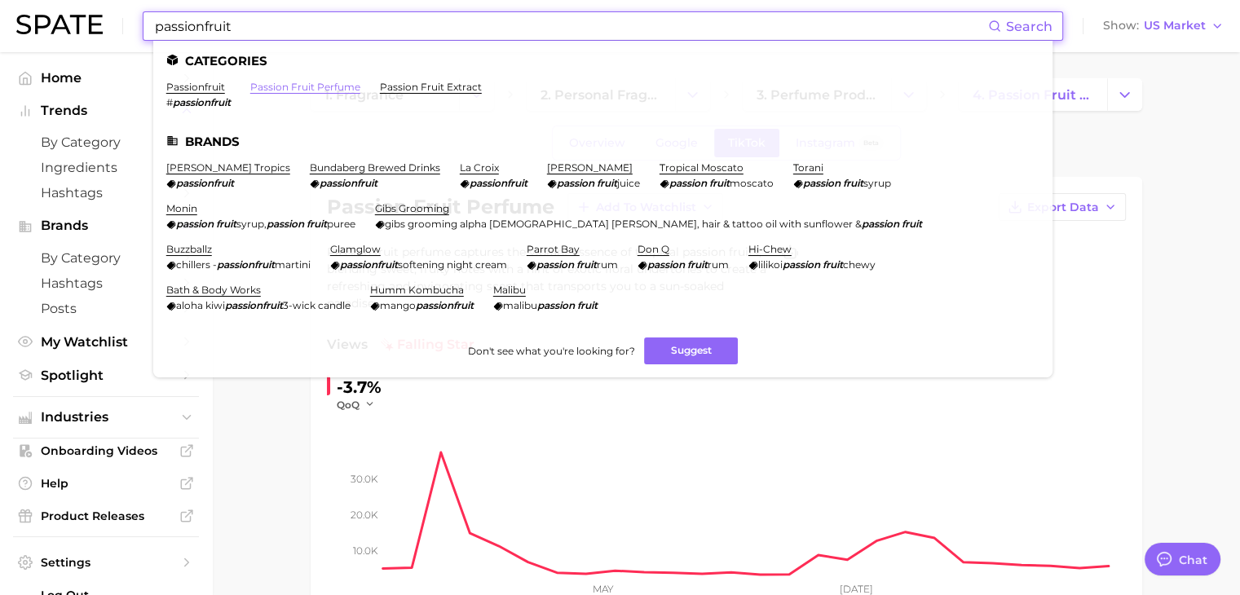
type input "passionfruit"
click at [263, 85] on link "passion fruit perfume" at bounding box center [305, 87] width 110 height 12
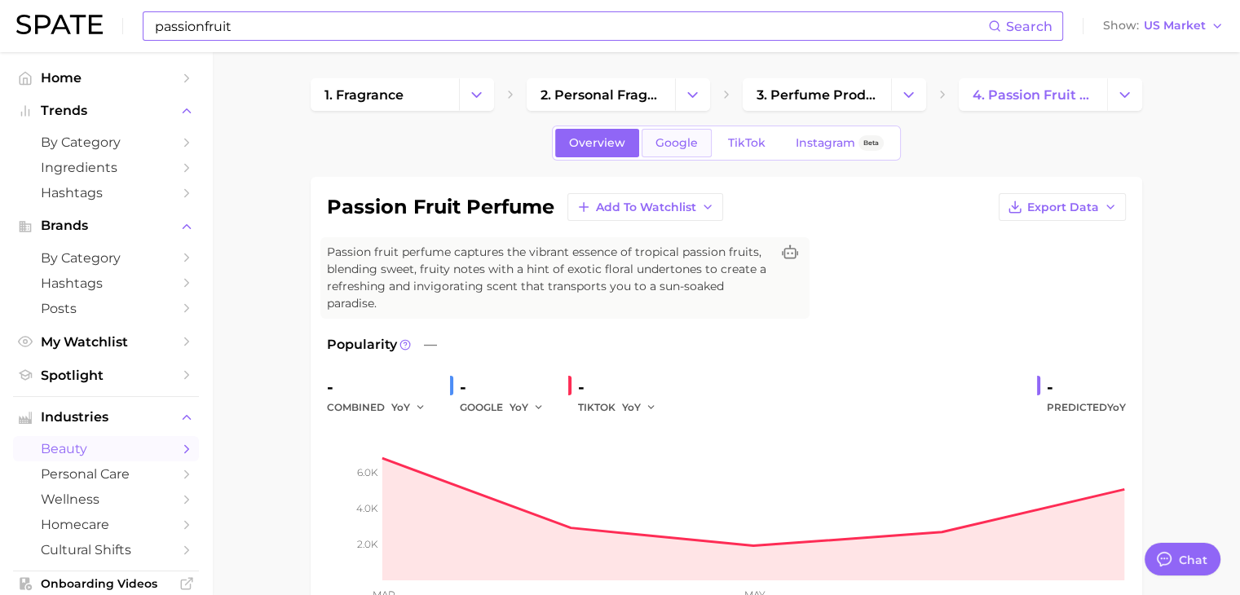
click at [694, 138] on span "Google" at bounding box center [676, 143] width 42 height 14
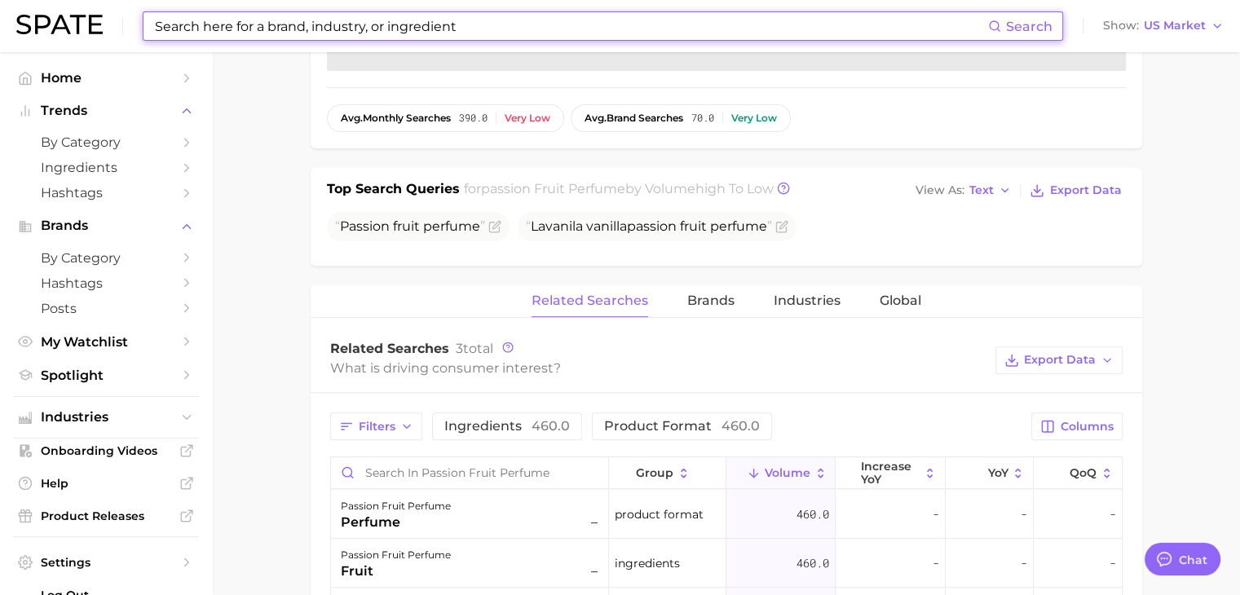
scroll to position [571, 0]
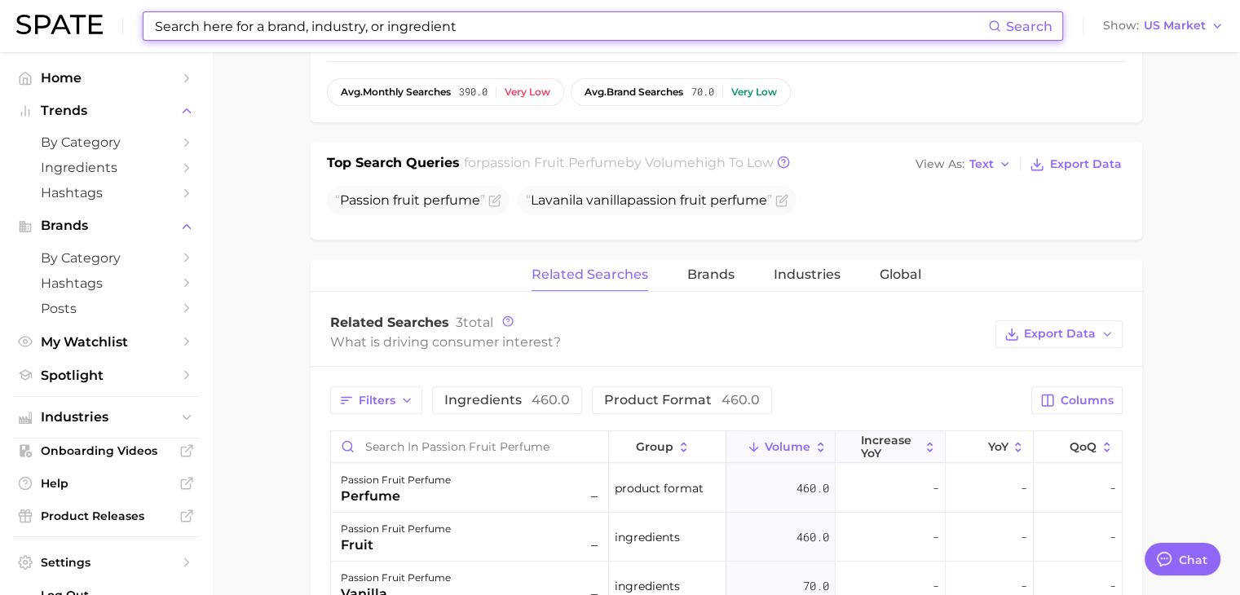
click at [867, 441] on span "increase YoY" at bounding box center [889, 447] width 59 height 26
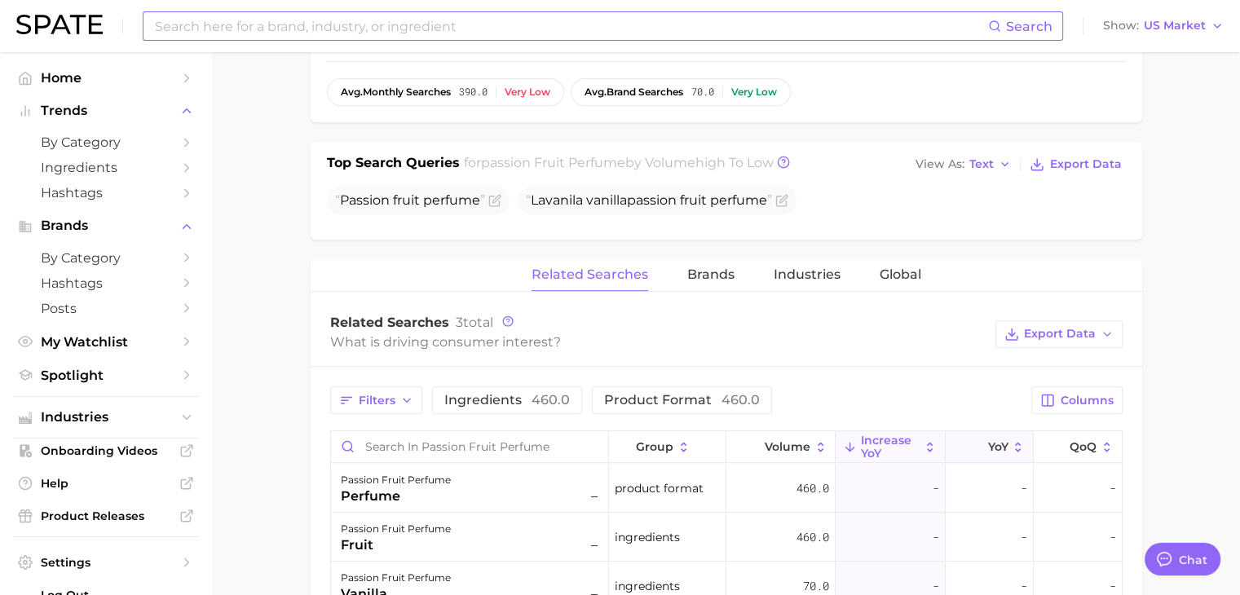
click at [965, 442] on button "YoY" at bounding box center [989, 447] width 88 height 32
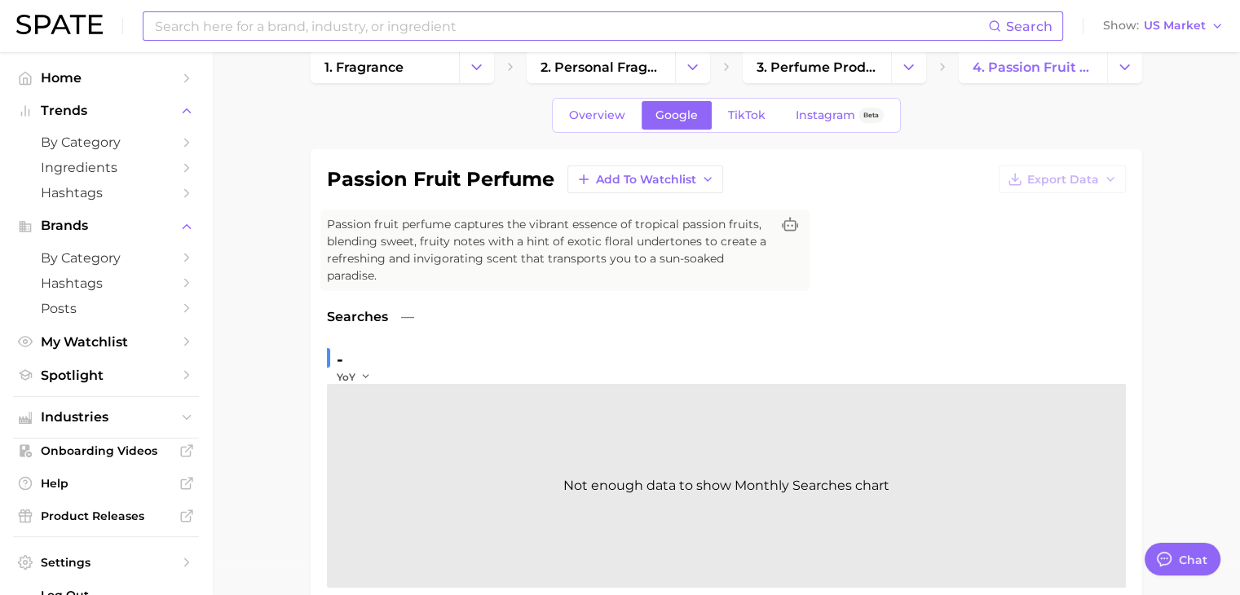
scroll to position [0, 0]
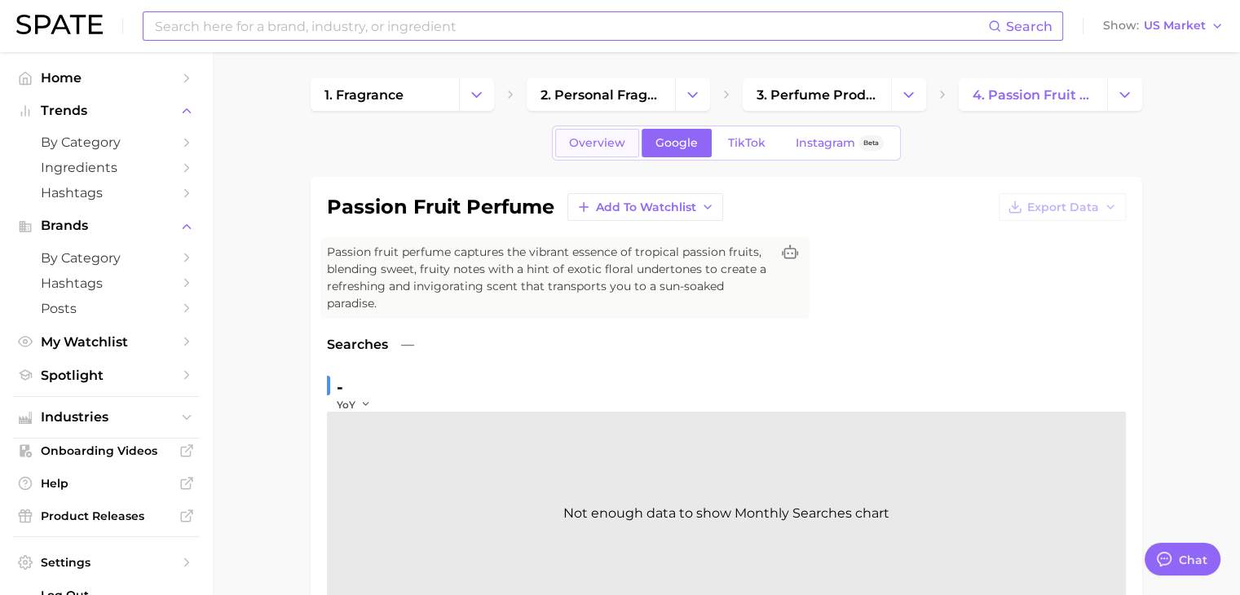
click at [610, 131] on link "Overview" at bounding box center [597, 143] width 84 height 29
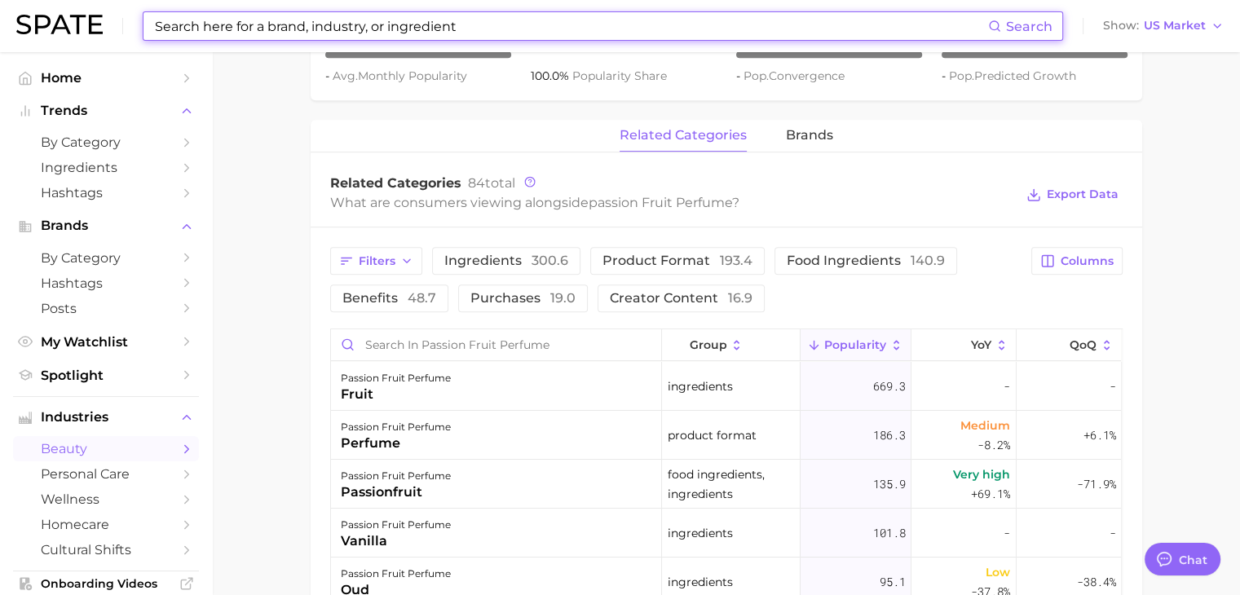
scroll to position [734, 0]
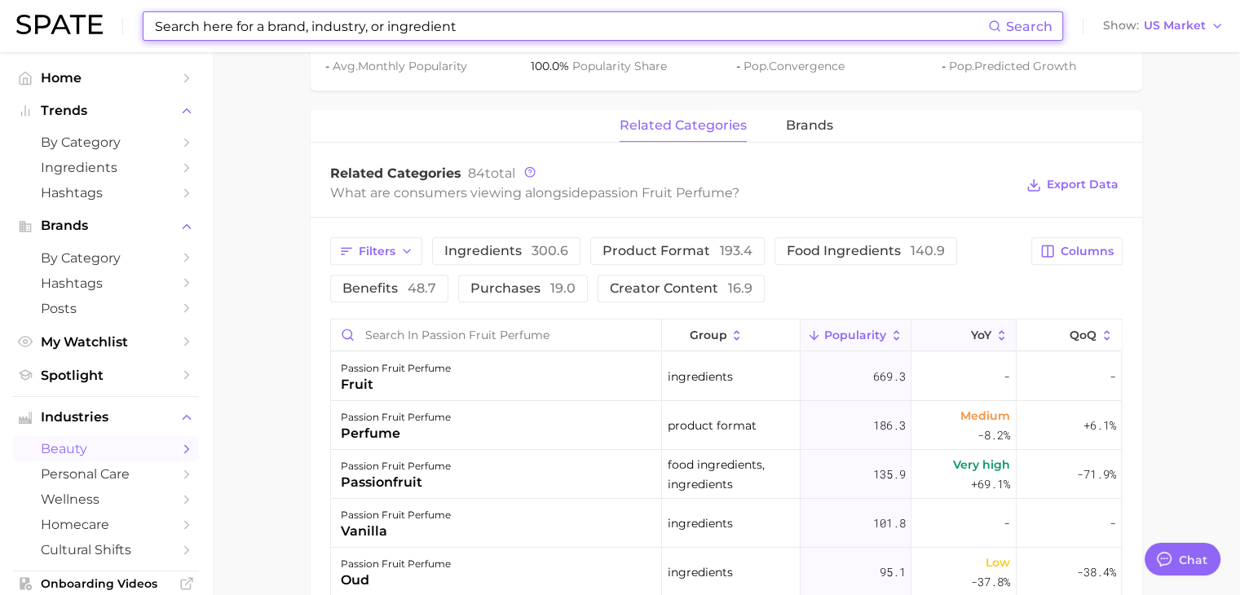
click at [933, 338] on button "YoY" at bounding box center [963, 335] width 105 height 32
